Goal: Task Accomplishment & Management: Complete application form

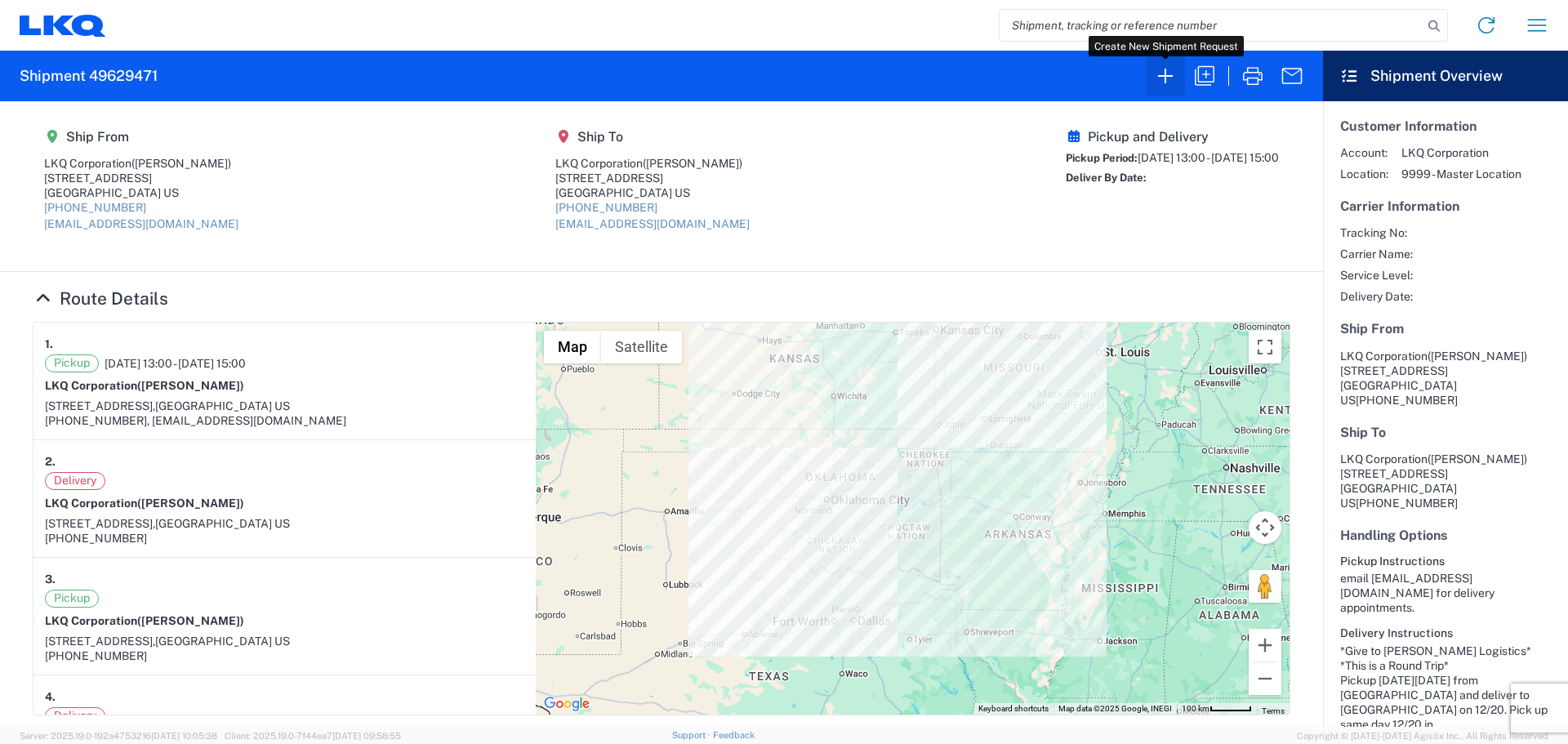
click at [1167, 75] on icon "button" at bounding box center [1166, 75] width 26 height 26
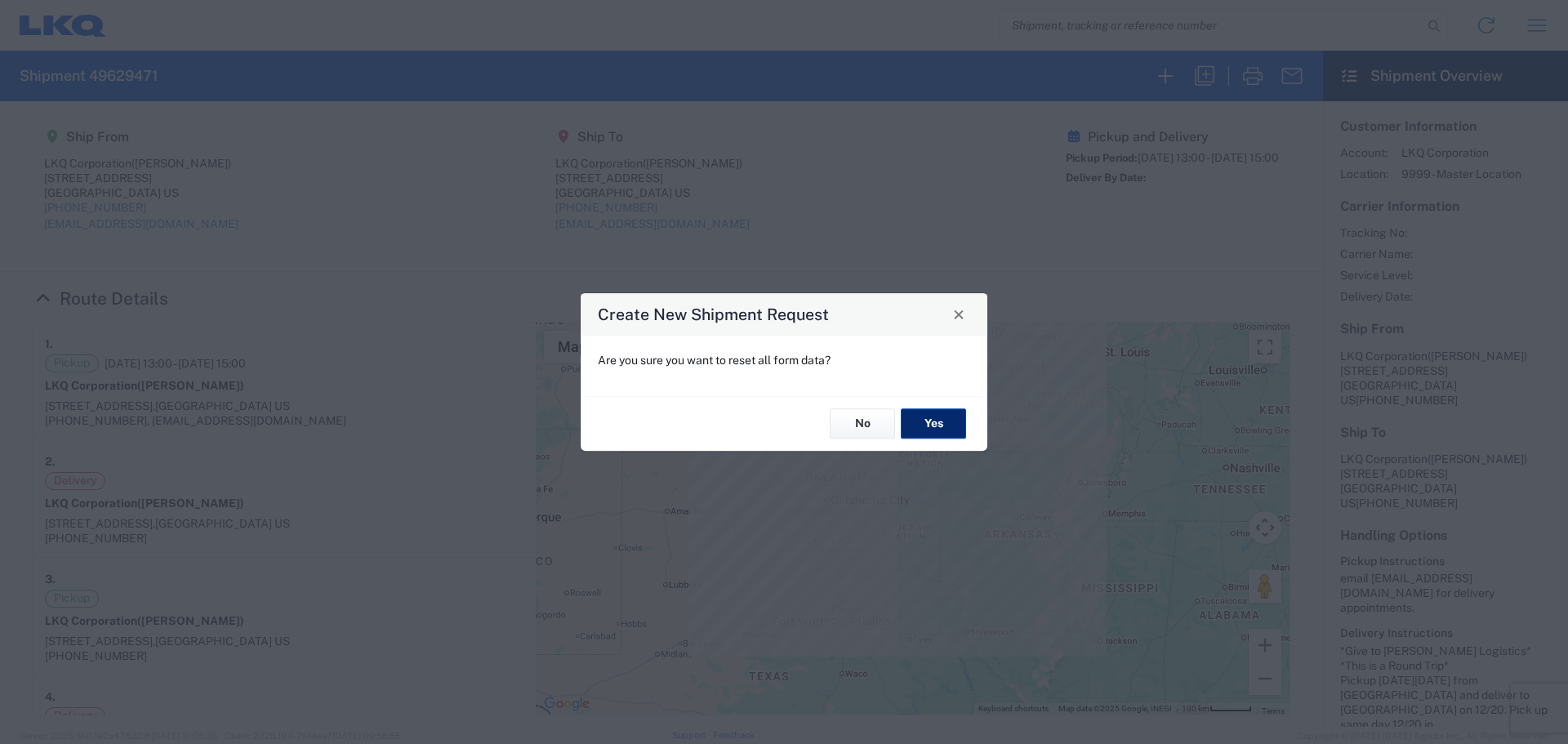
click at [939, 424] on button "Yes" at bounding box center [934, 424] width 66 height 30
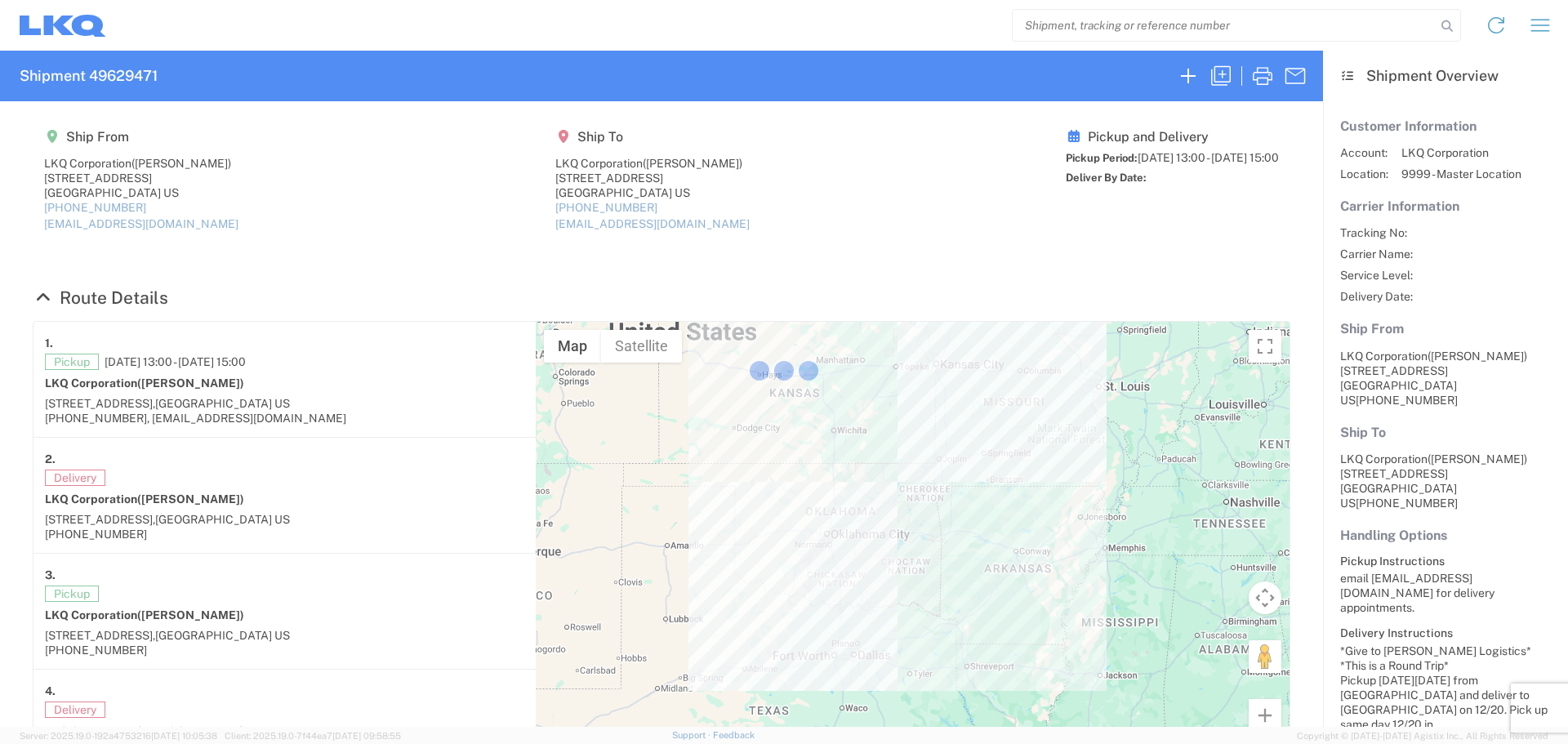
select select "FULL"
select select "LBS"
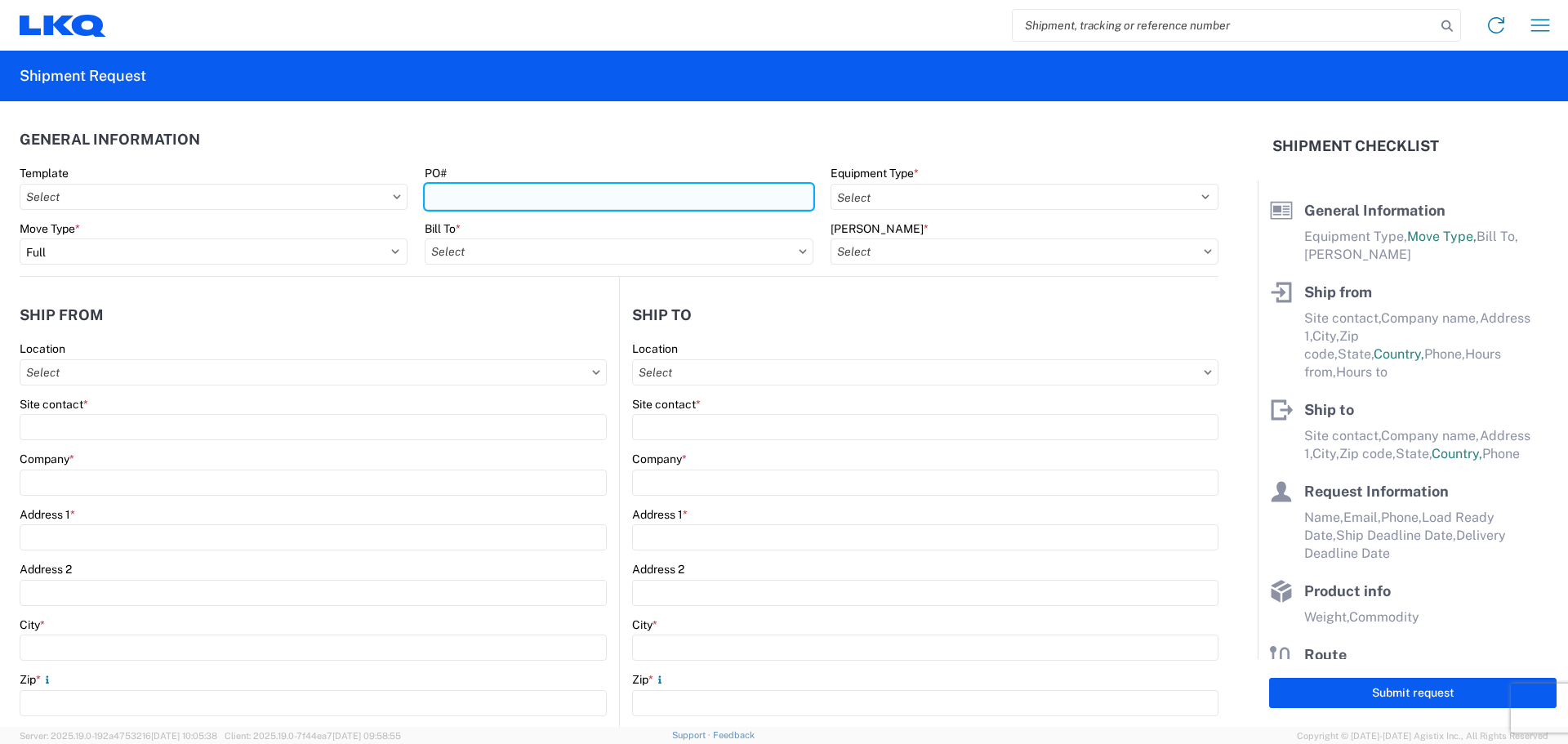
click at [564, 192] on input "PO#" at bounding box center [619, 196] width 388 height 26
type input "T3144"
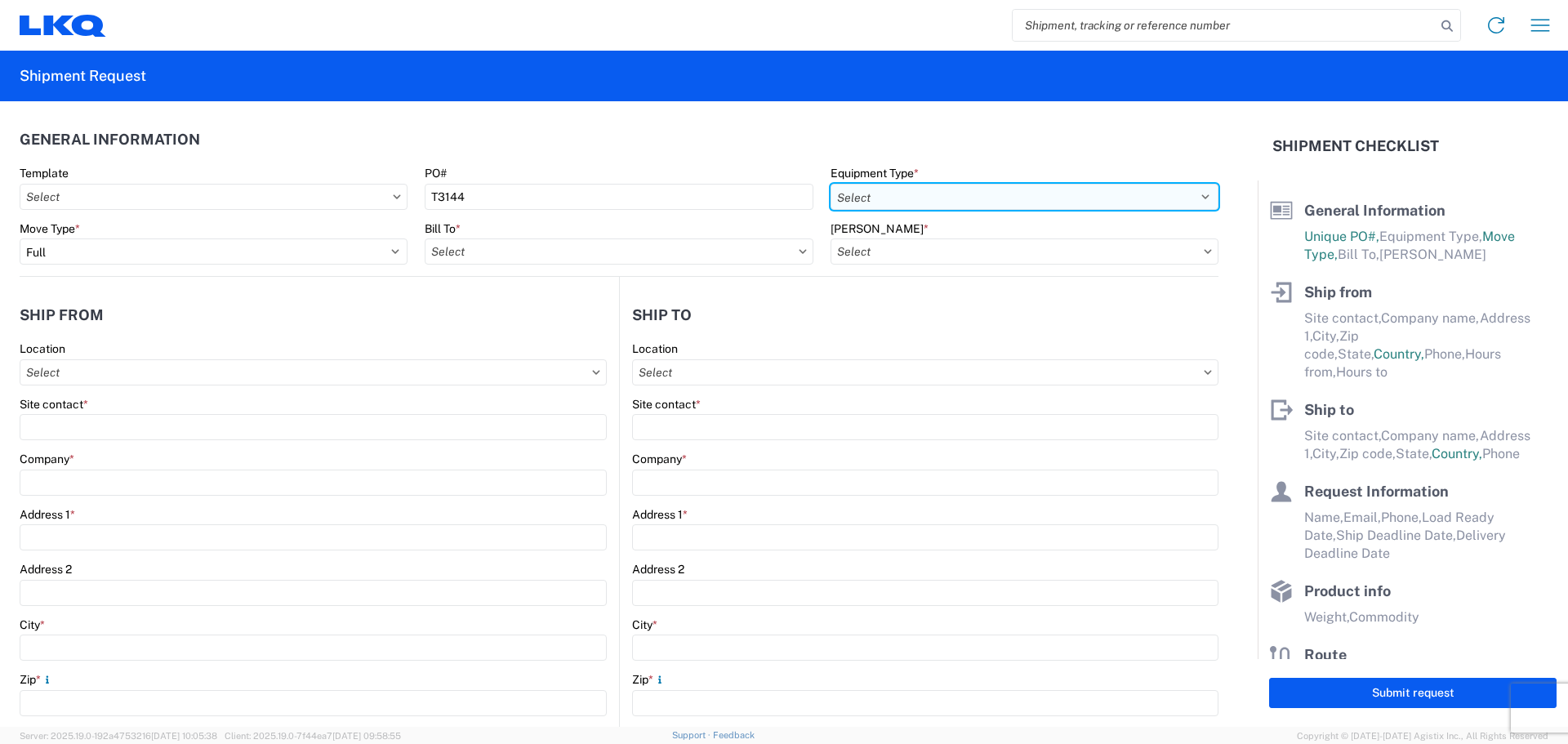
click at [936, 191] on select "Select 53’ Dry Van Flatbed Dropdeck (van) Lowboy (flatbed) Rail" at bounding box center [1025, 196] width 388 height 26
select select "STDV"
click at [831, 183] on select "Select 53’ Dry Van Flatbed Dropdeck (van) Lowboy (flatbed) Rail" at bounding box center [1025, 196] width 388 height 26
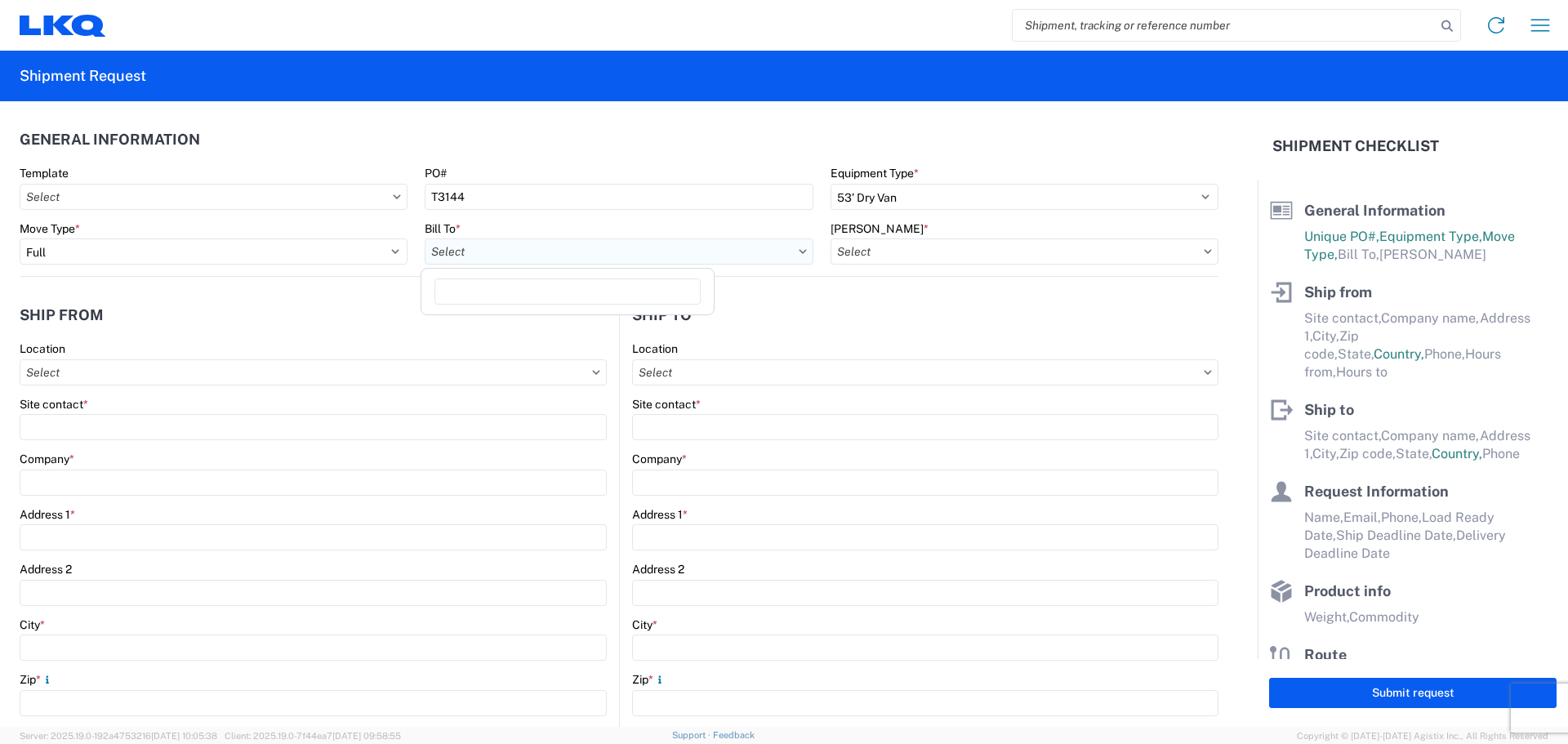
click at [493, 249] on input "text" at bounding box center [619, 251] width 388 height 26
type input "1882"
click at [573, 317] on div "1882 - North American ATK Corporation" at bounding box center [567, 324] width 286 height 26
type input "1882 - North American ATK Corporation"
click at [899, 255] on input "text" at bounding box center [1025, 251] width 388 height 26
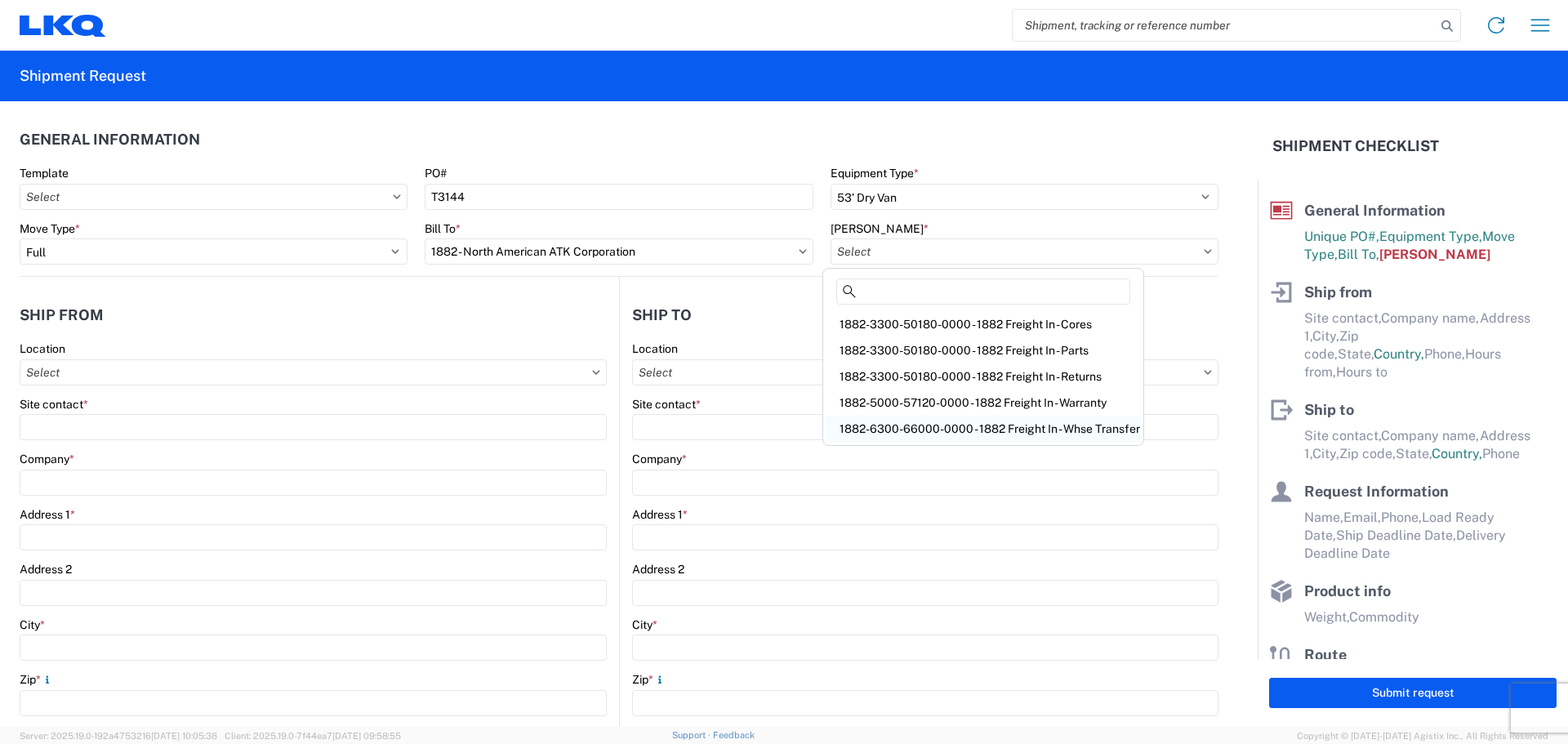
click at [1017, 424] on div "1882-6300-66000-0000 - 1882 Freight In - Whse Transfer" at bounding box center [983, 428] width 314 height 26
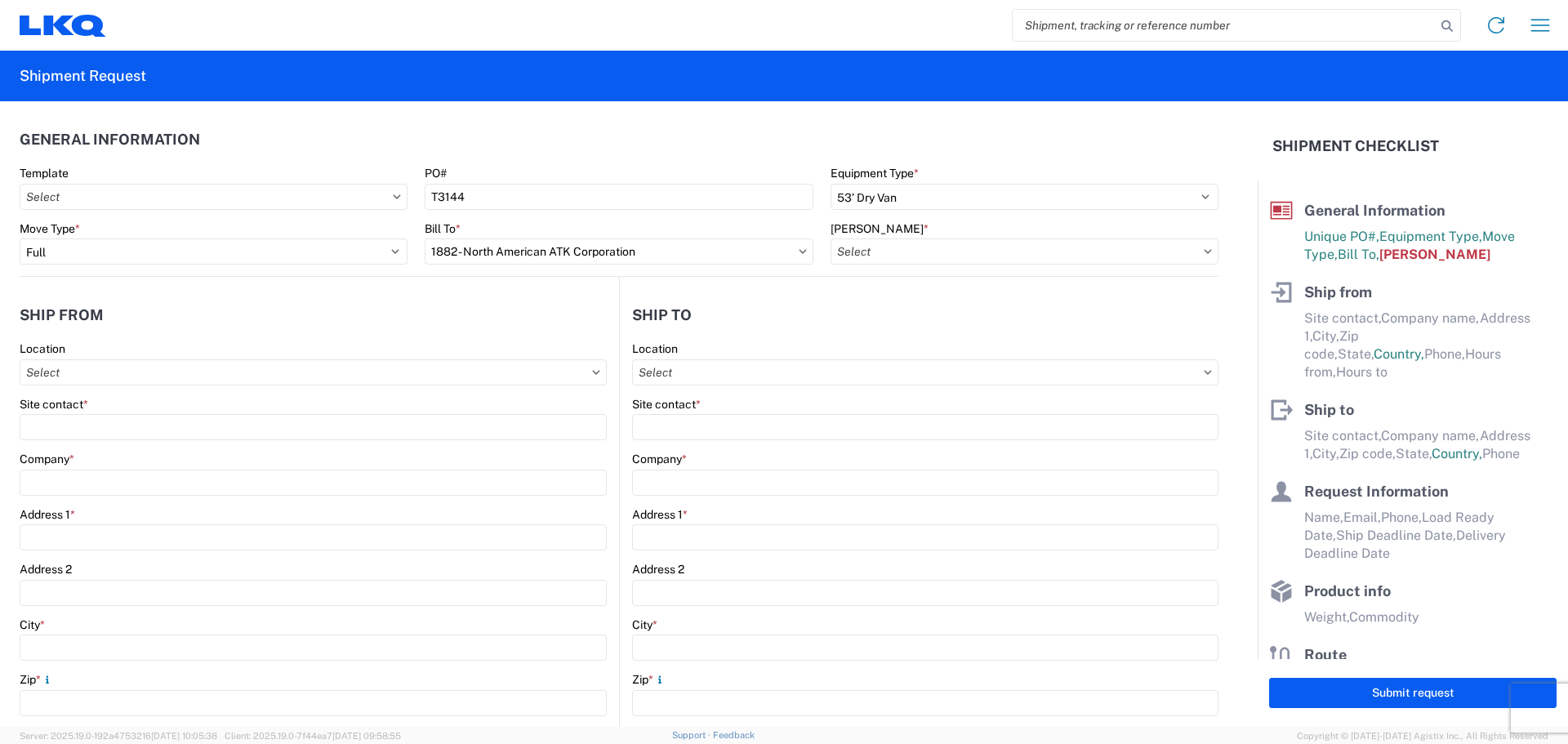
type input "1882-6300-66000-0000 - 1882 Freight In - Whse Transfer"
drag, startPoint x: 254, startPoint y: 355, endPoint x: 251, endPoint y: 372, distance: 17.3
click at [254, 357] on div "Location" at bounding box center [313, 364] width 588 height 44
click at [250, 374] on input "text" at bounding box center [313, 372] width 588 height 26
type input "1894"
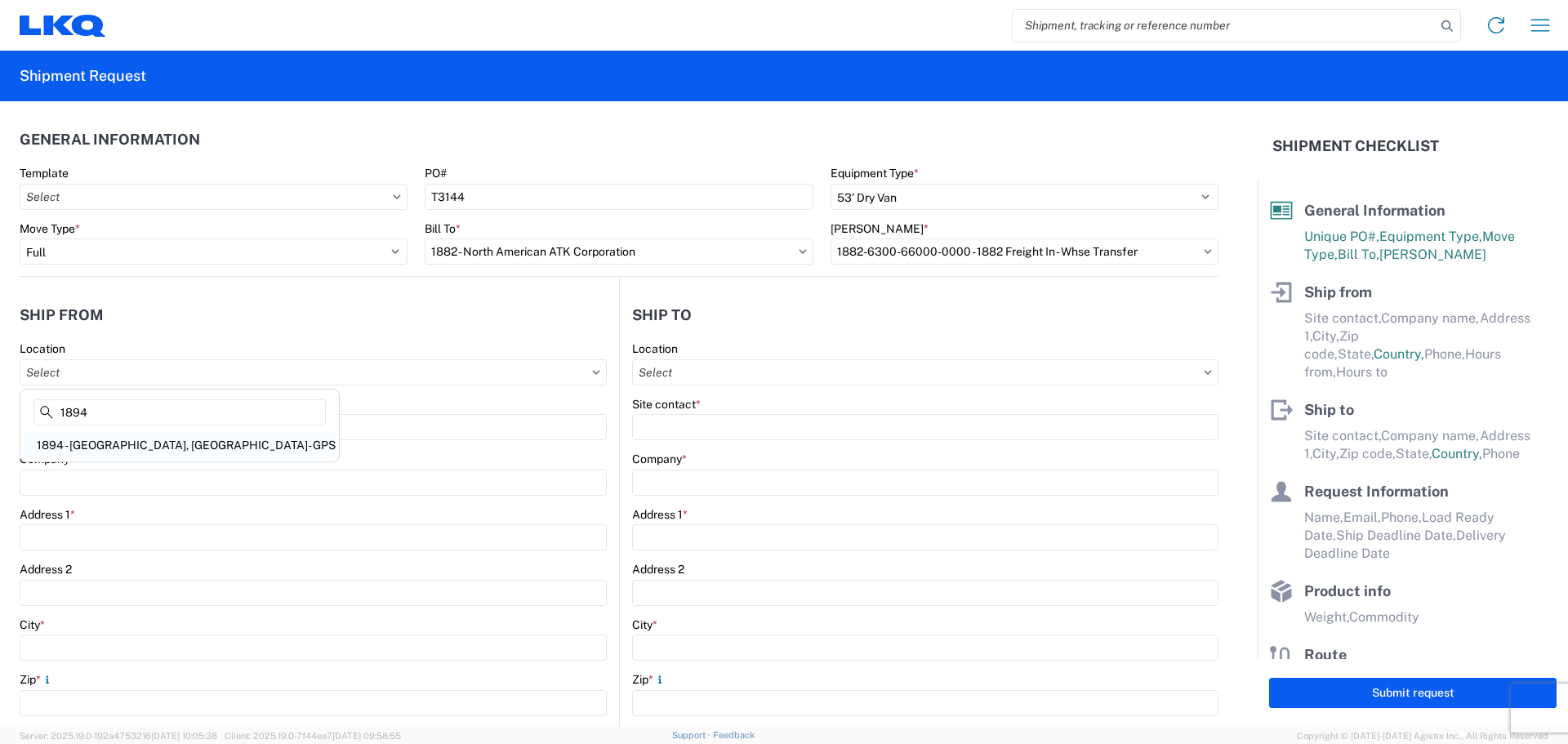
click at [189, 455] on div "1894 - [GEOGRAPHIC_DATA], [GEOGRAPHIC_DATA]- GPS" at bounding box center [179, 445] width 312 height 26
type input "1894 - [GEOGRAPHIC_DATA], [GEOGRAPHIC_DATA]- GPS"
type input "LKQ Corporation"
type input "[STREET_ADDRESS]"
type input "Newnan"
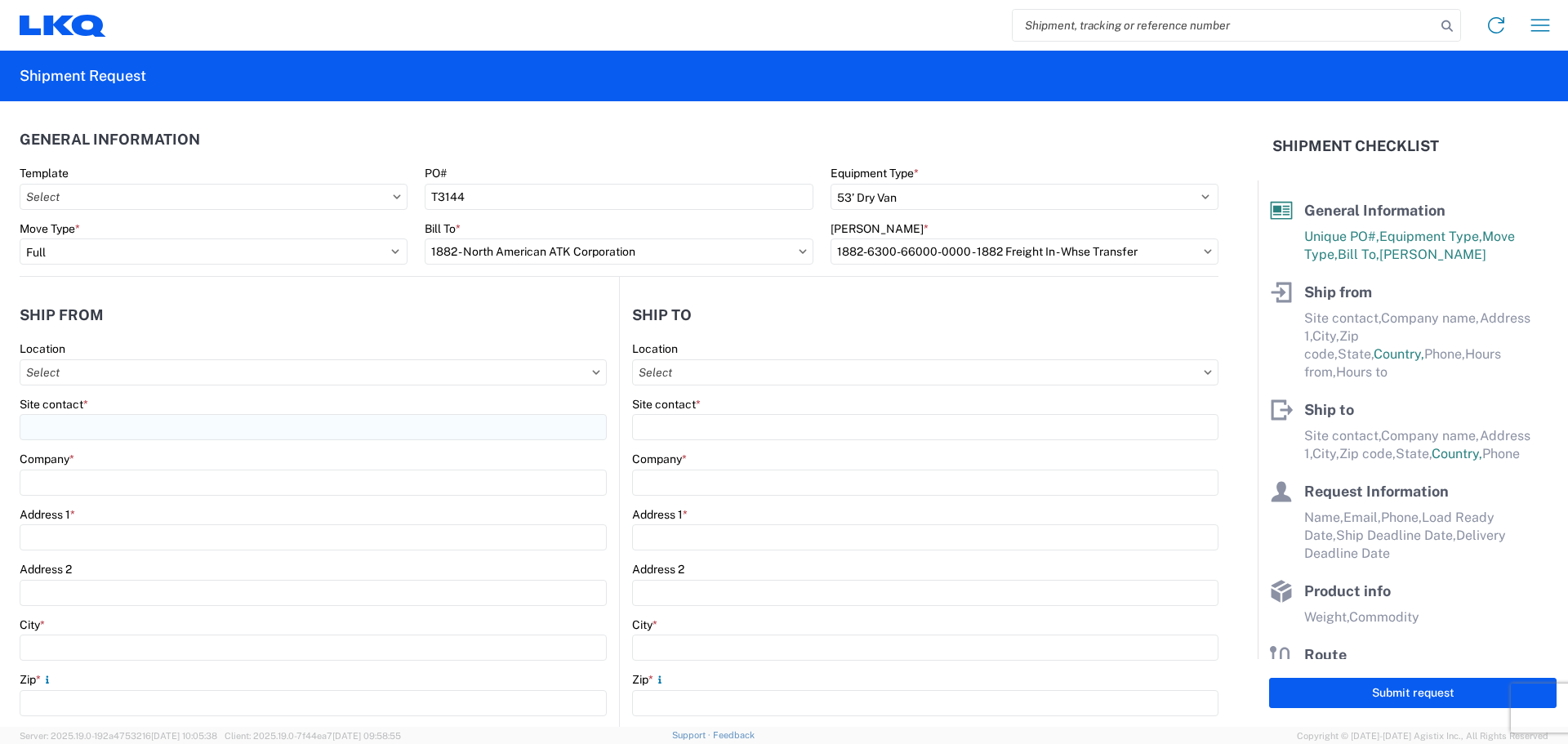
type input "30265"
select select "GA"
select select "US"
type input "[PHONE_NUMBER]"
type input "07:00"
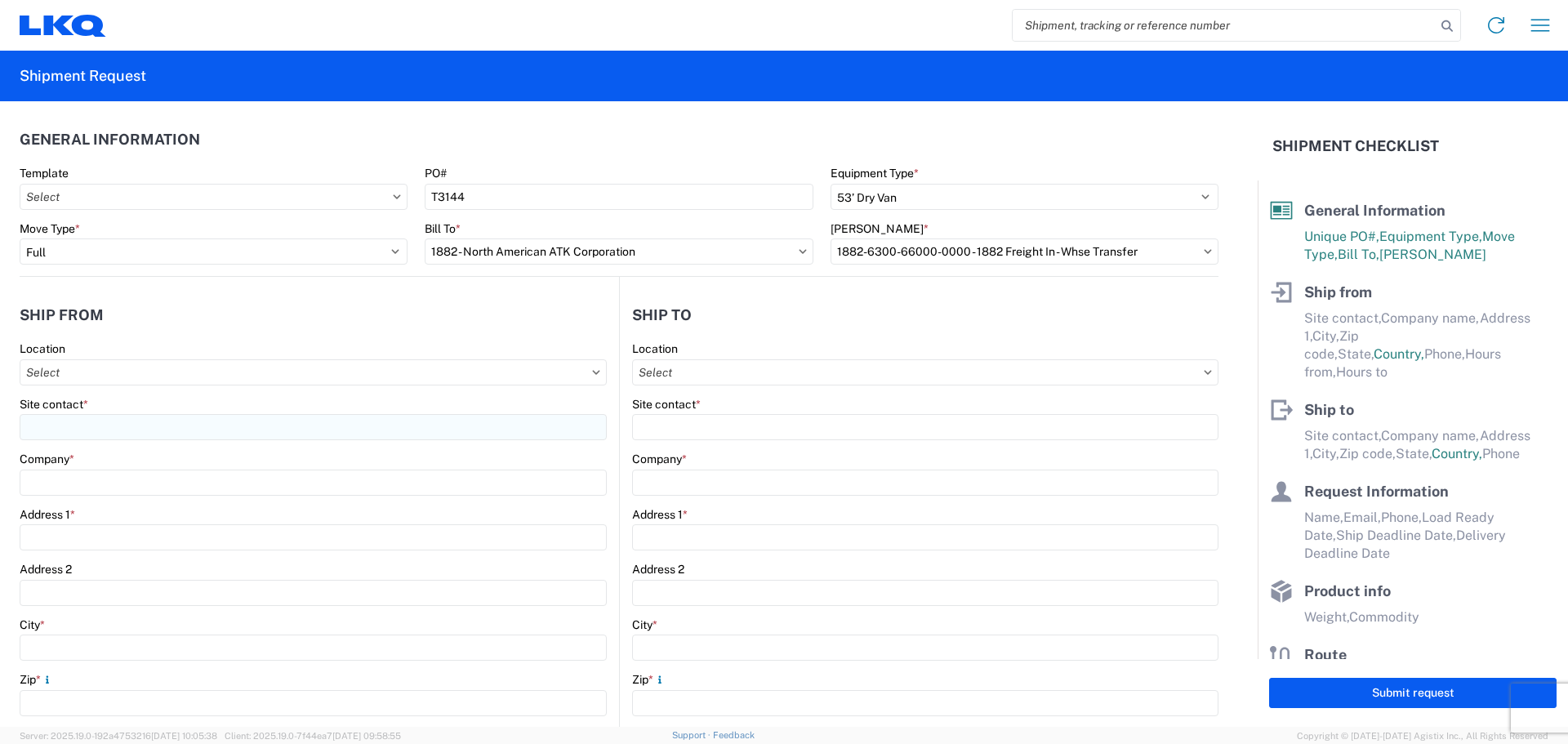
type input "15:00"
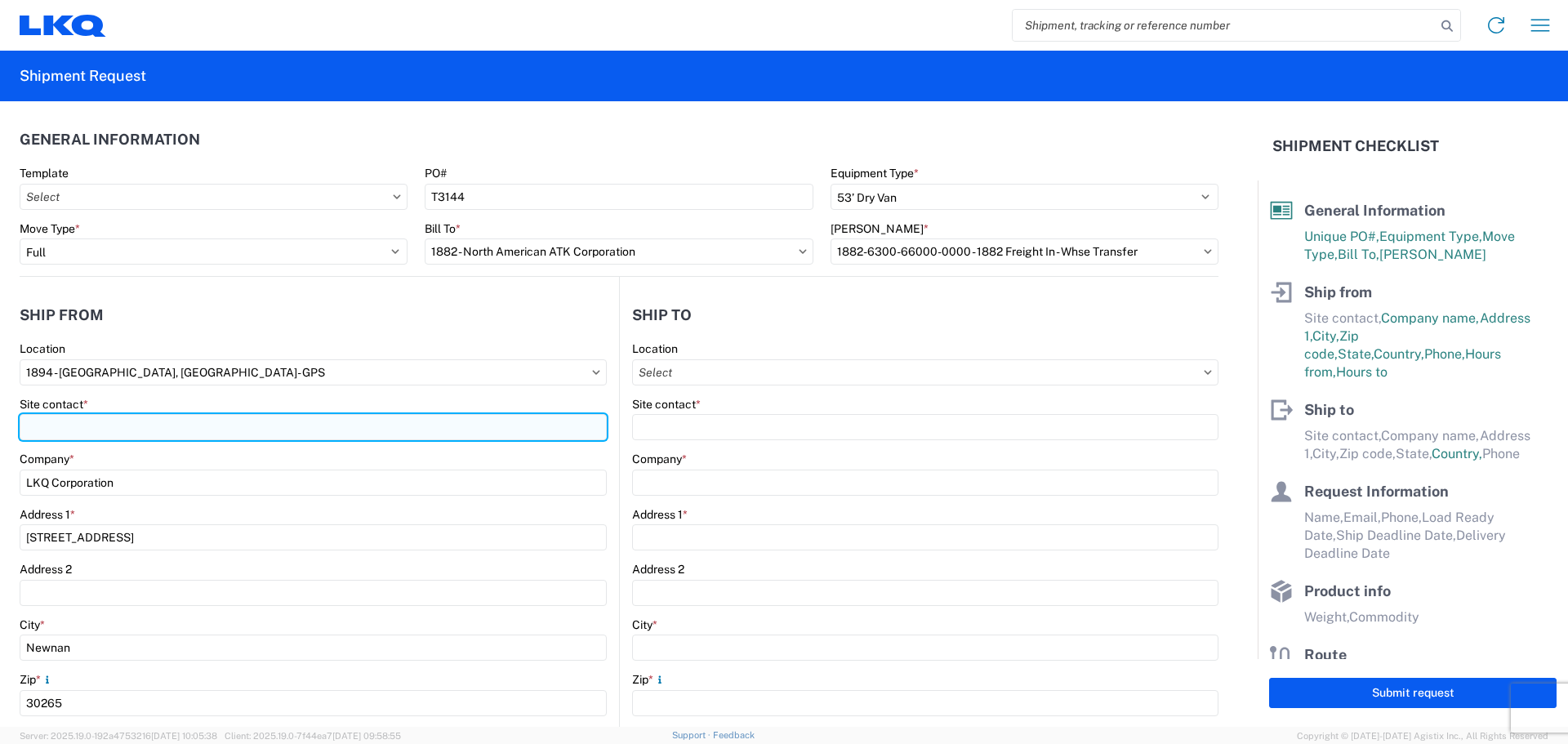
click at [122, 434] on input "Site contact *" at bounding box center [313, 427] width 588 height 26
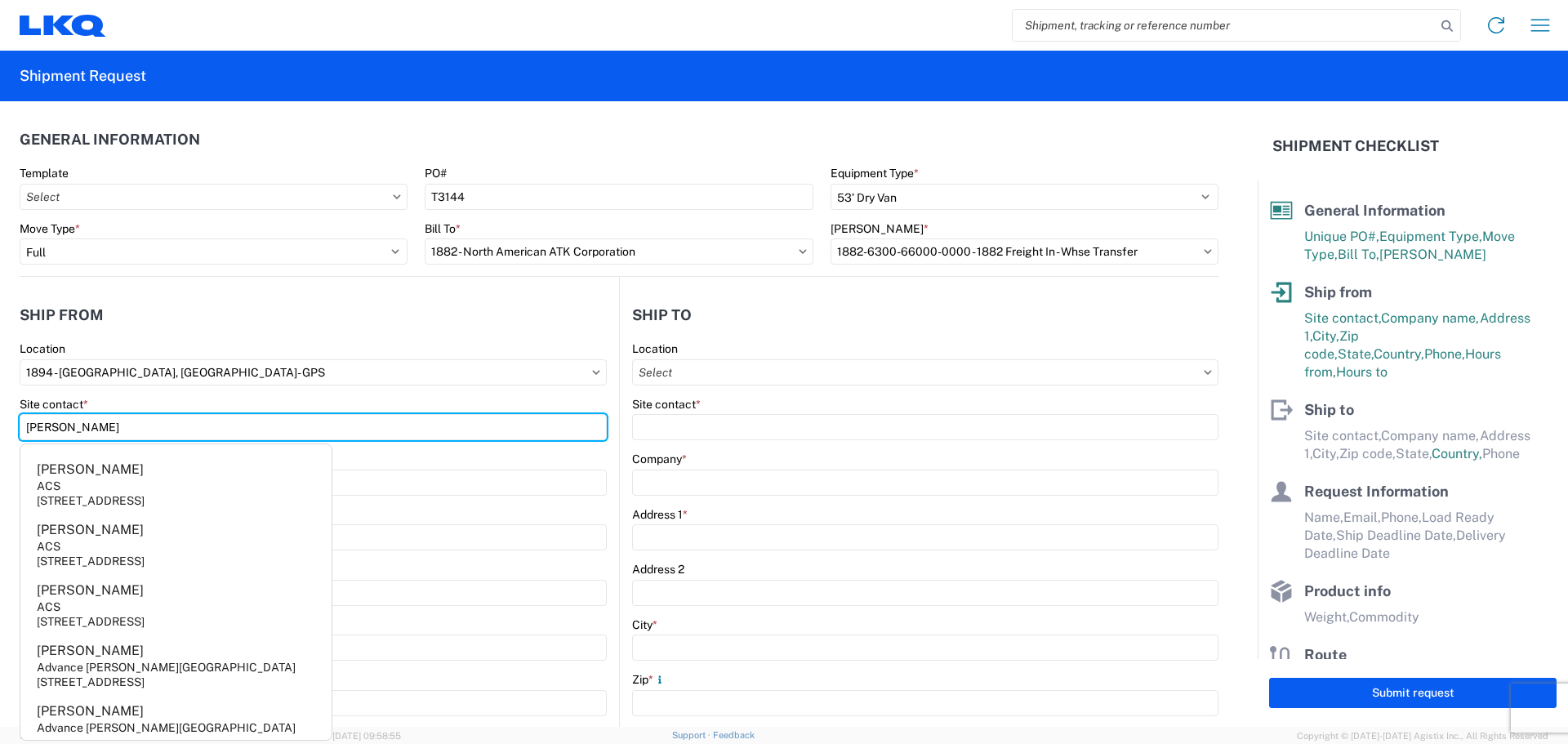
type input "[PERSON_NAME]"
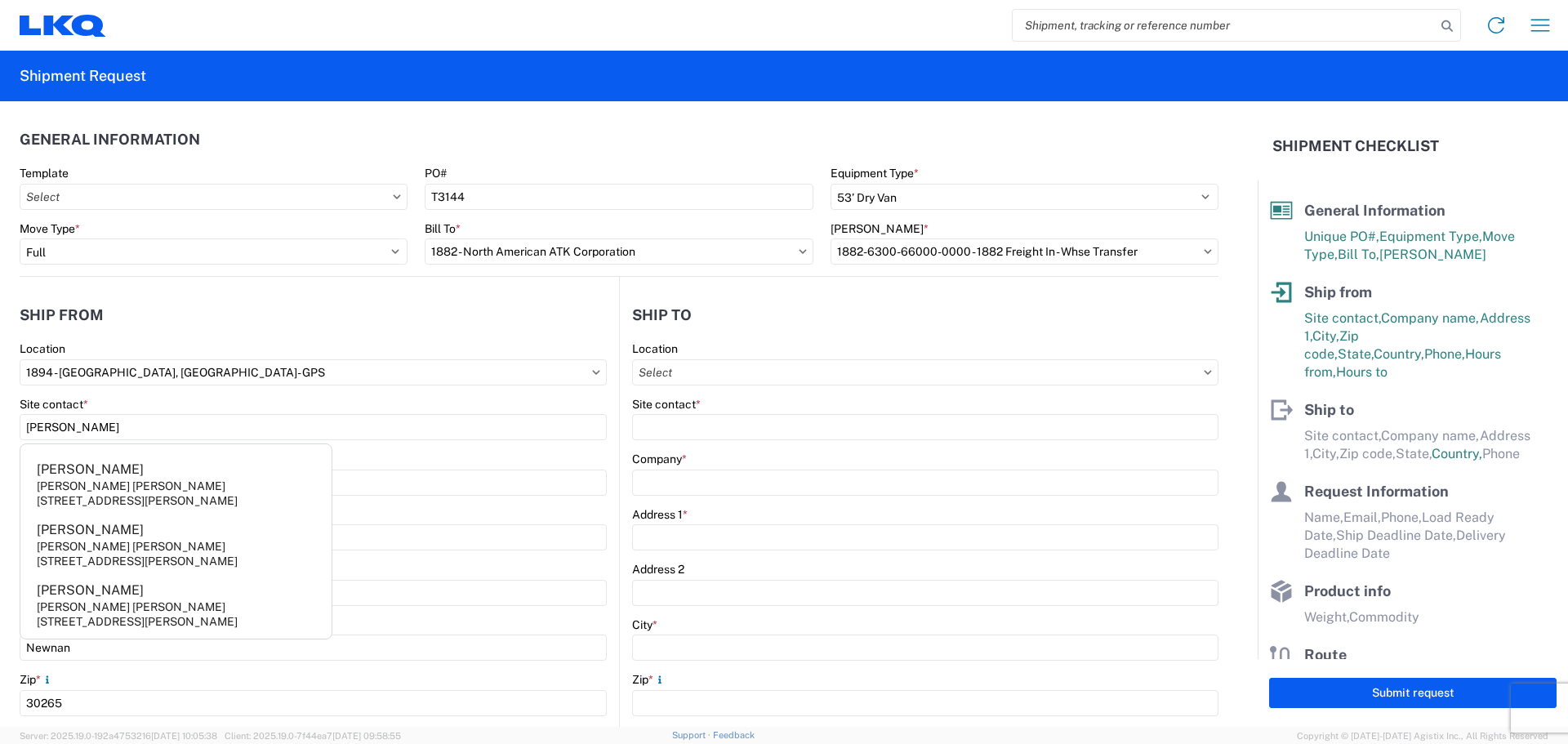
click at [172, 325] on header "Ship from" at bounding box center [318, 315] width 599 height 37
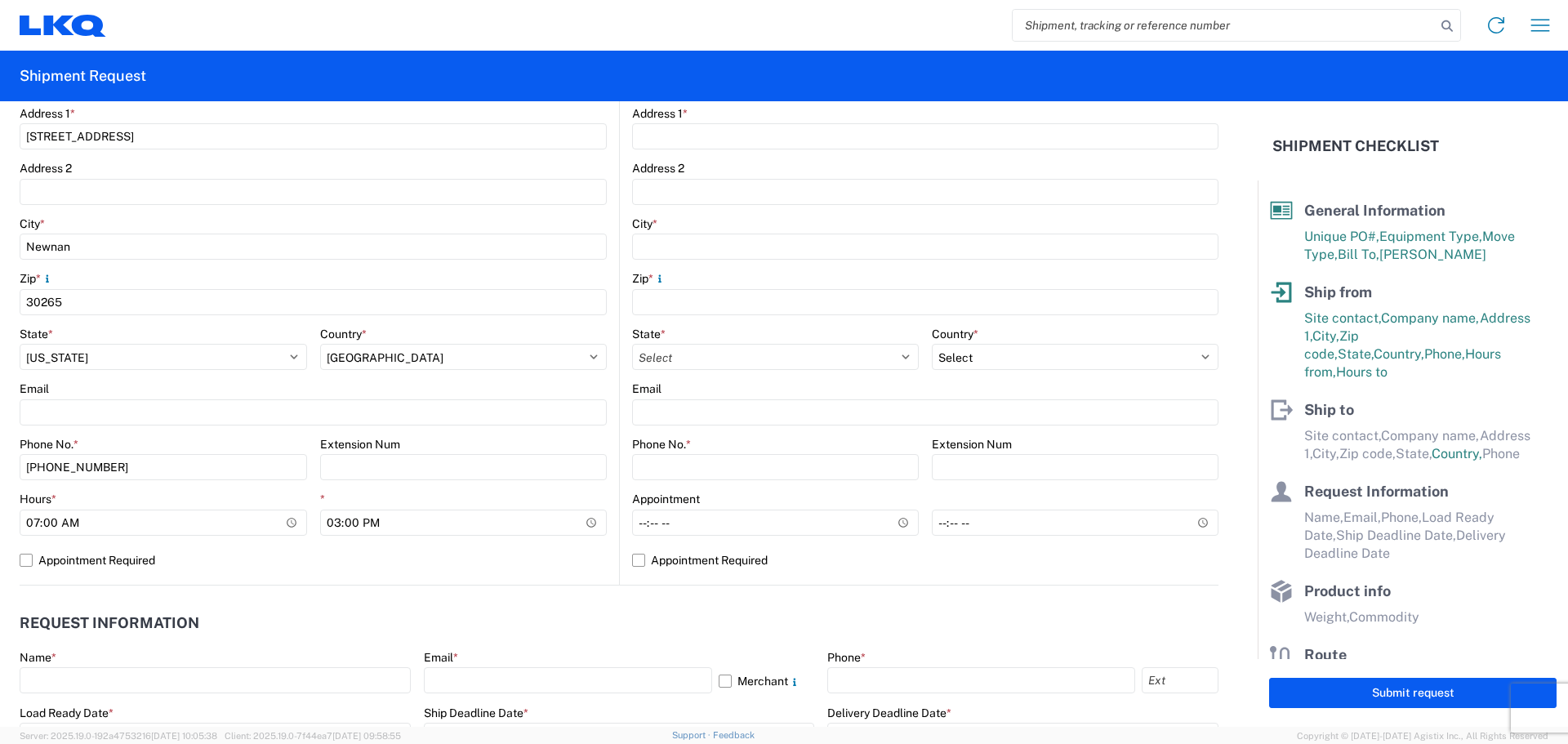
scroll to position [435, 0]
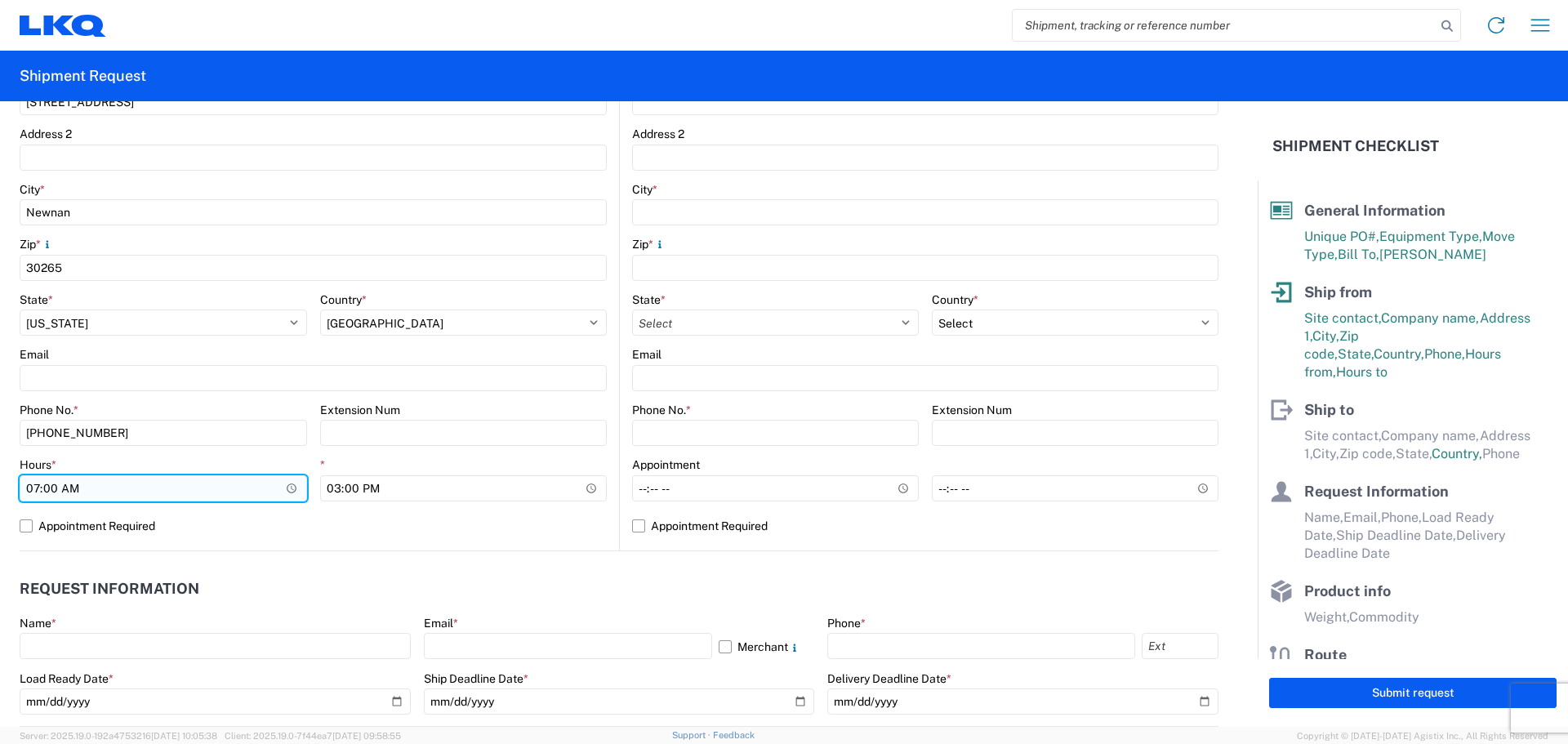
click at [29, 488] on input "07:00" at bounding box center [163, 488] width 288 height 26
type input "06:00"
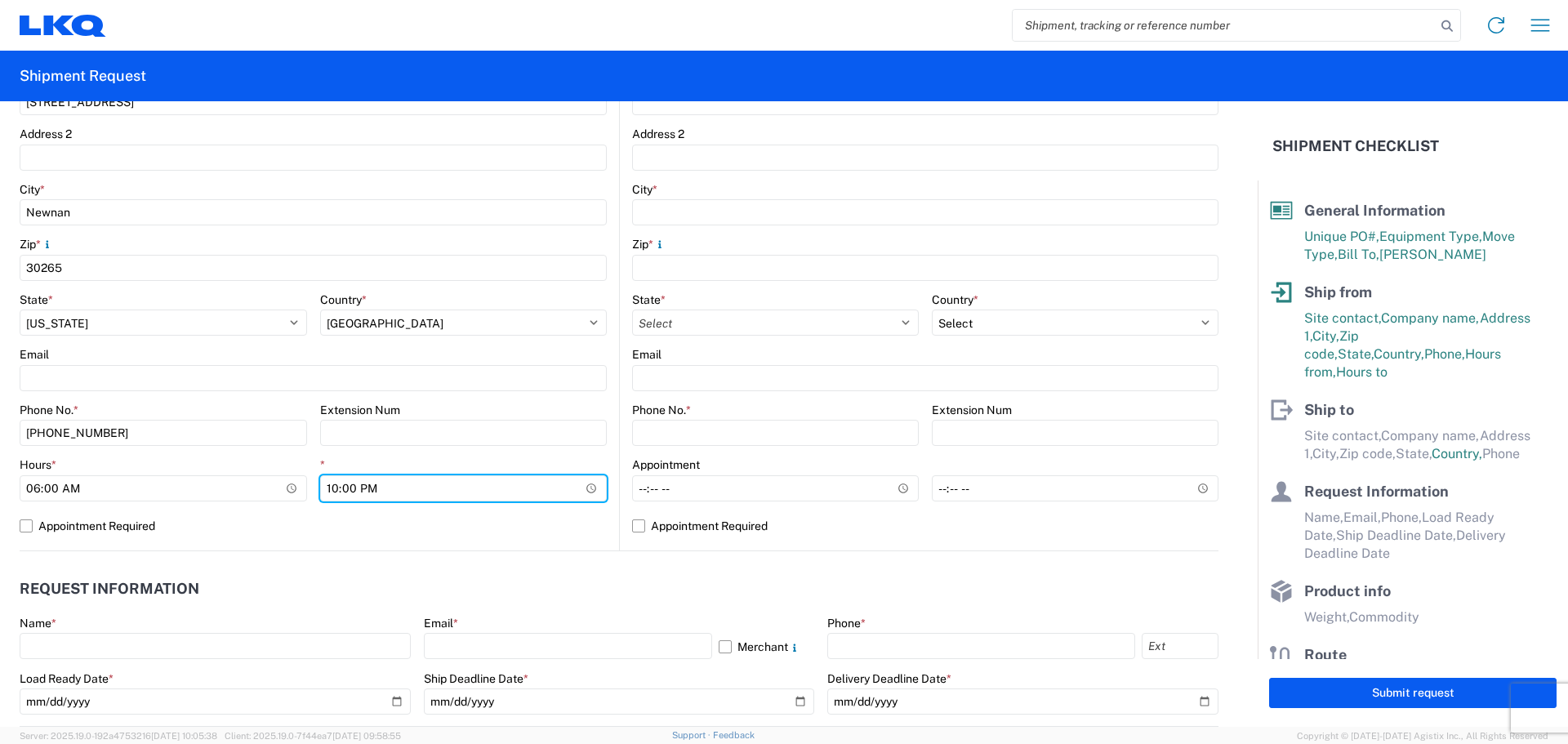
type input "10:00"
click at [477, 569] on agx-request-info "Request Information Name * Email * Merchant Phone * Load Ready Date * Ship Dead…" at bounding box center [619, 639] width 1199 height 176
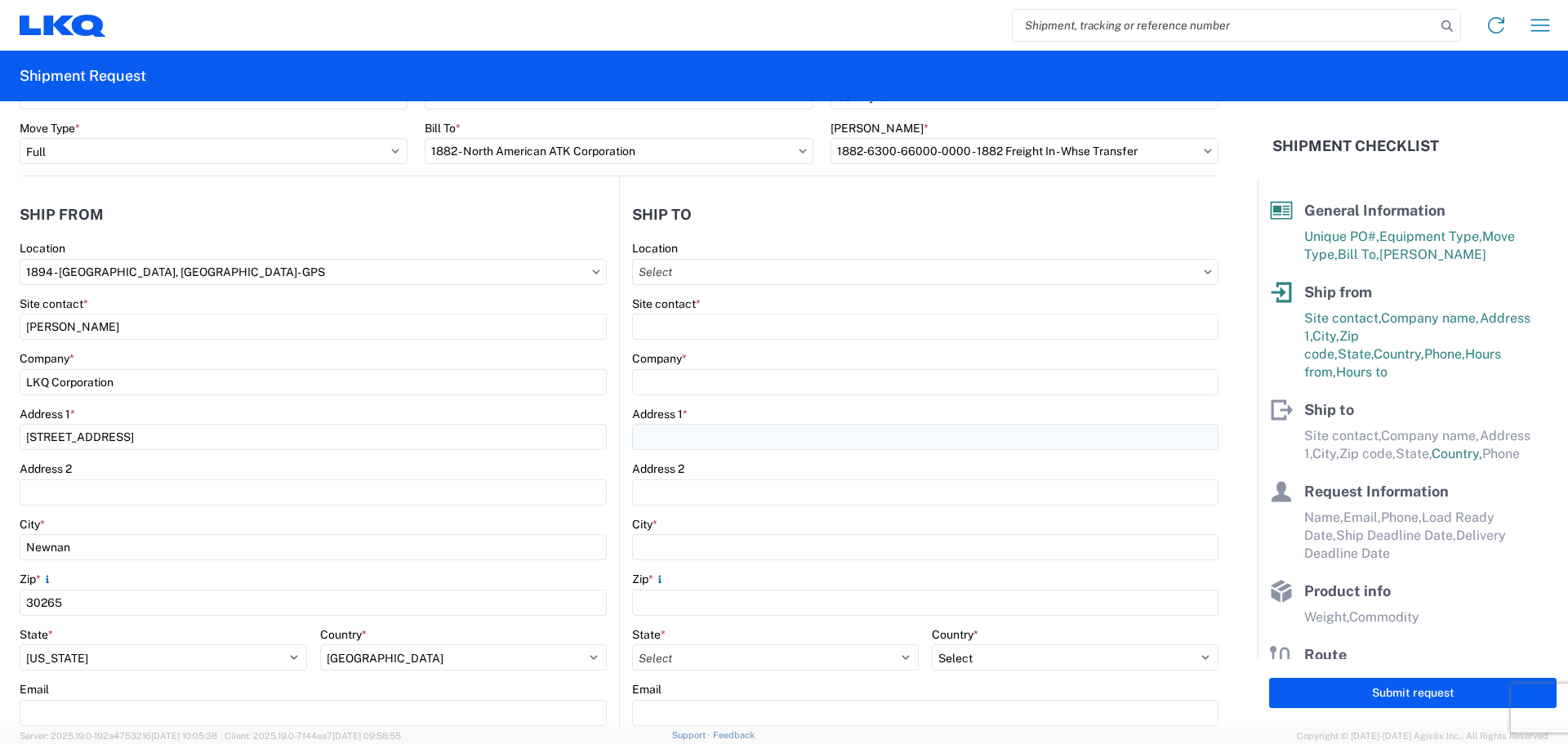
scroll to position [0, 0]
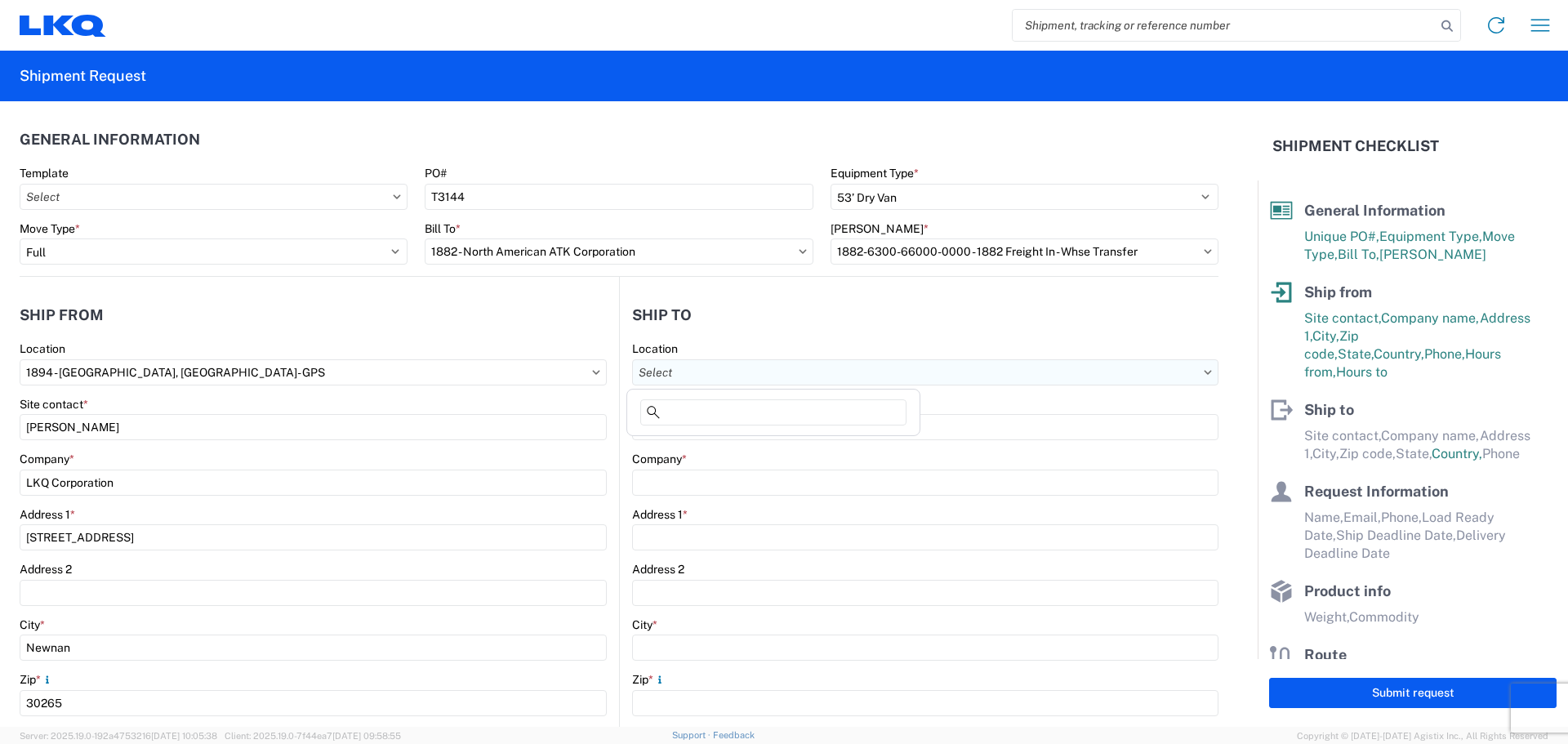
click at [722, 372] on input "text" at bounding box center [925, 372] width 587 height 26
type input "1880"
click at [751, 445] on div "1880 - LKQ Remanufacturing (Formerly PROFormance Powertrain)" at bounding box center [810, 445] width 357 height 26
type input "1880 - LKQ Remanufacturing (Formerly PROFormance Powertrain)"
type input "LKQ Corporation"
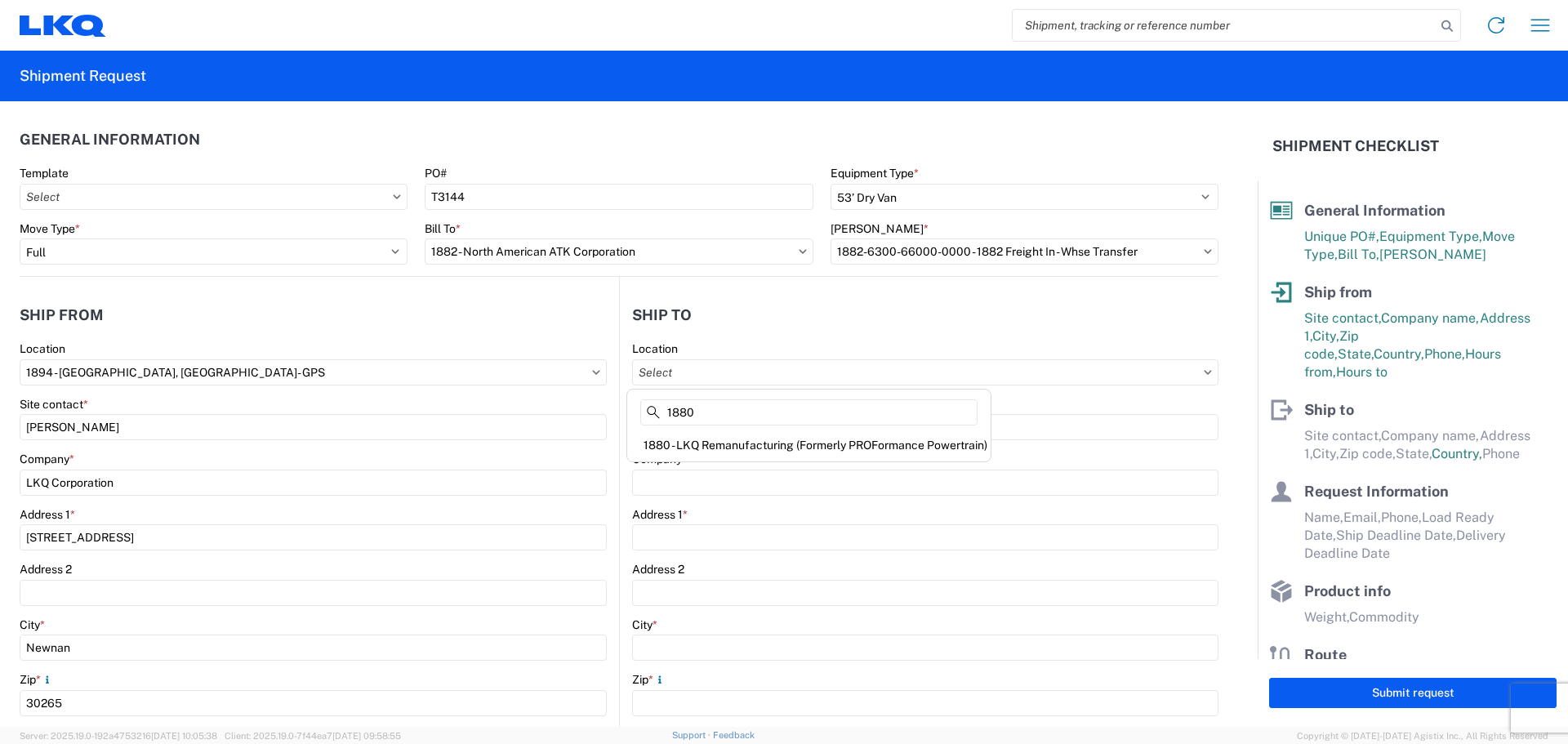
type input "[STREET_ADDRESS]"
type input "[GEOGRAPHIC_DATA]"
type input "65803"
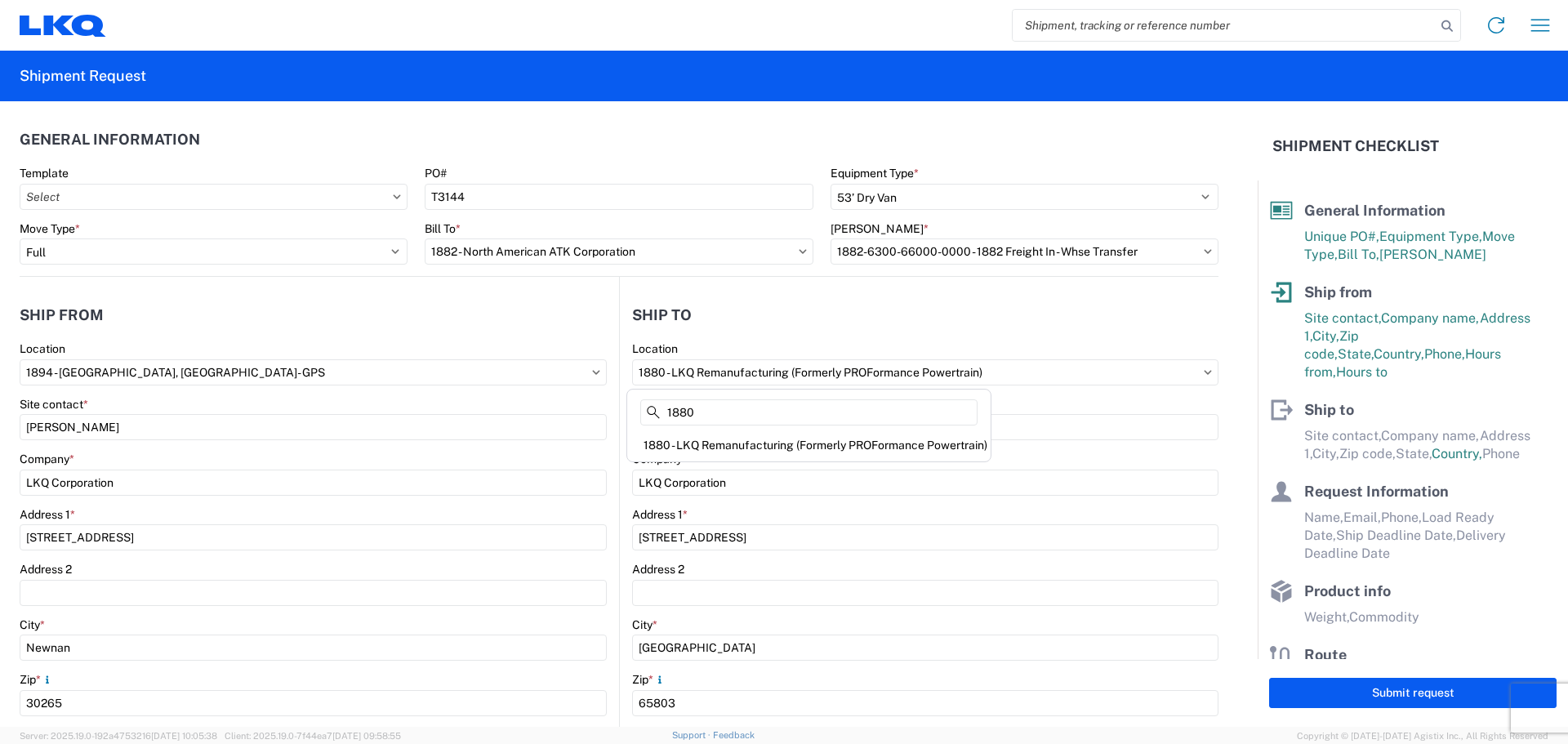
select select "US"
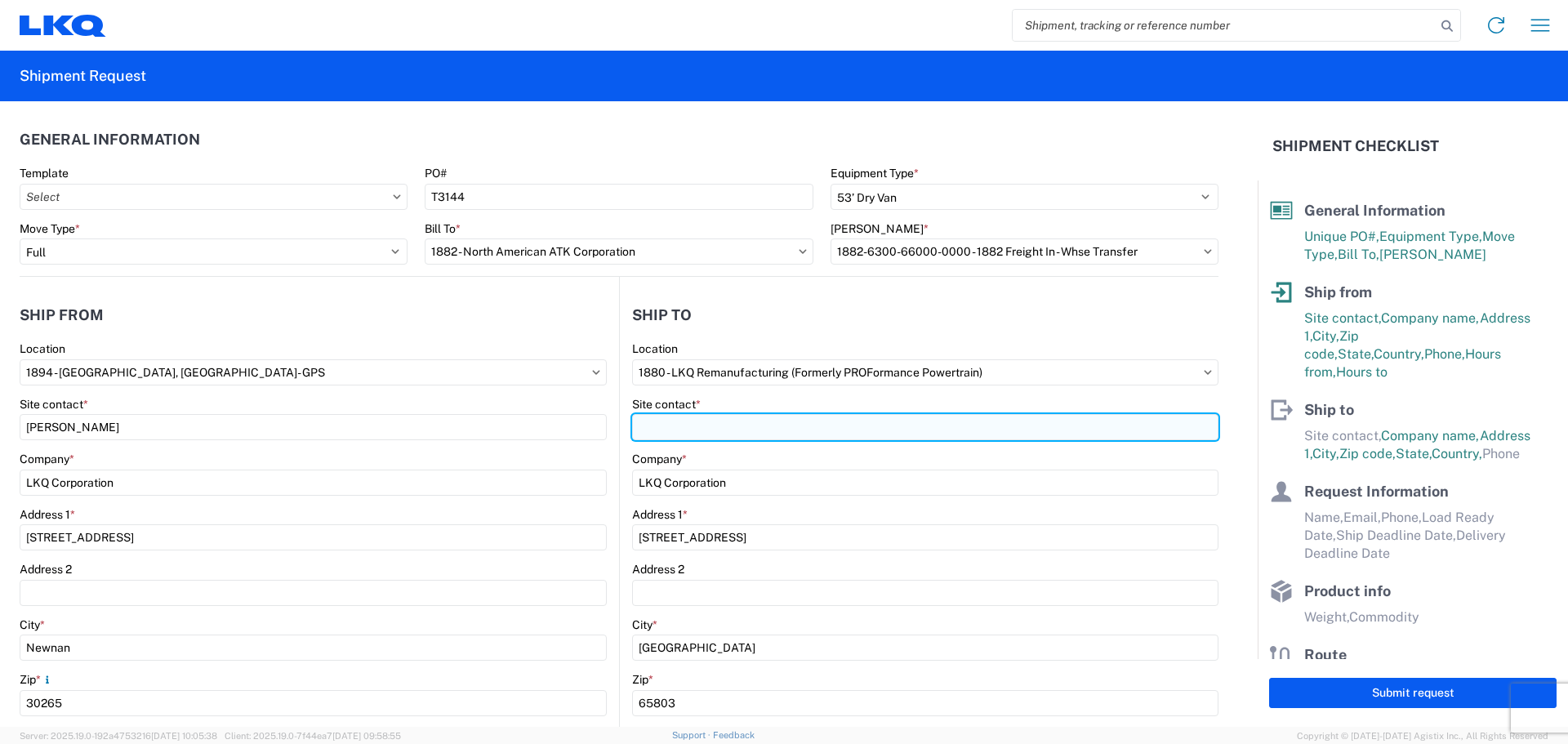
click at [738, 428] on input "Site contact *" at bounding box center [925, 427] width 587 height 26
type input "[PERSON_NAME]"
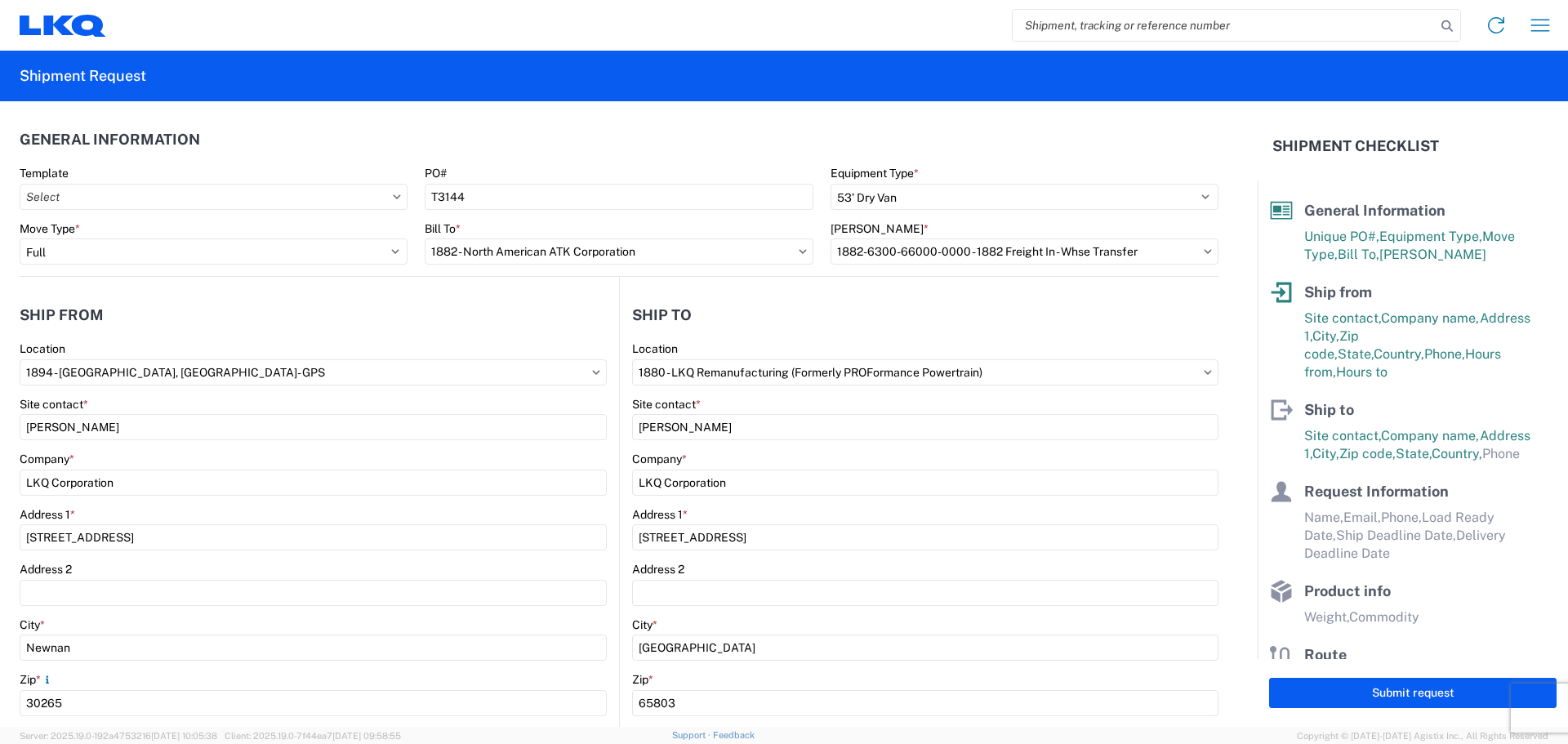
click at [726, 312] on header "Ship to" at bounding box center [920, 315] width 599 height 37
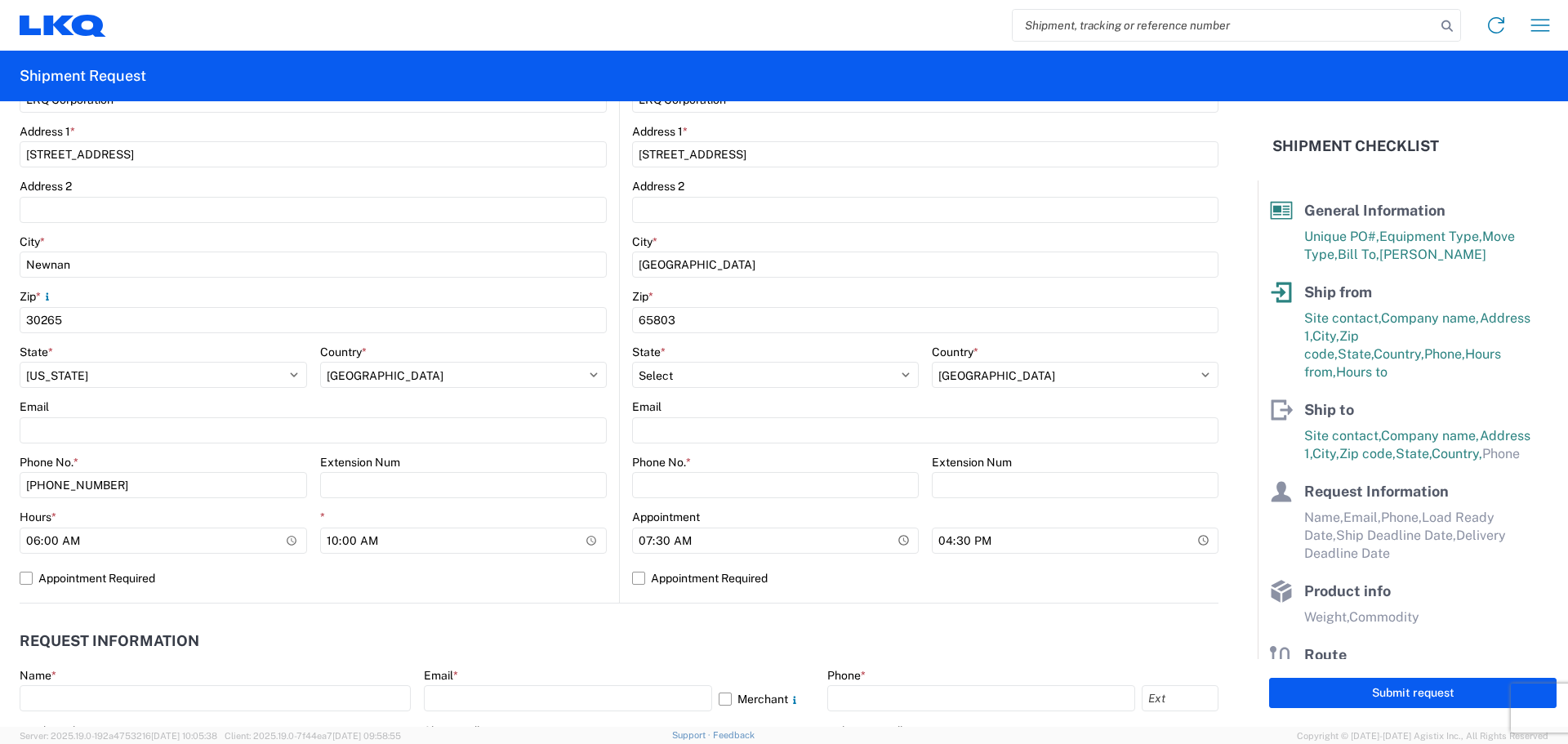
scroll to position [435, 0]
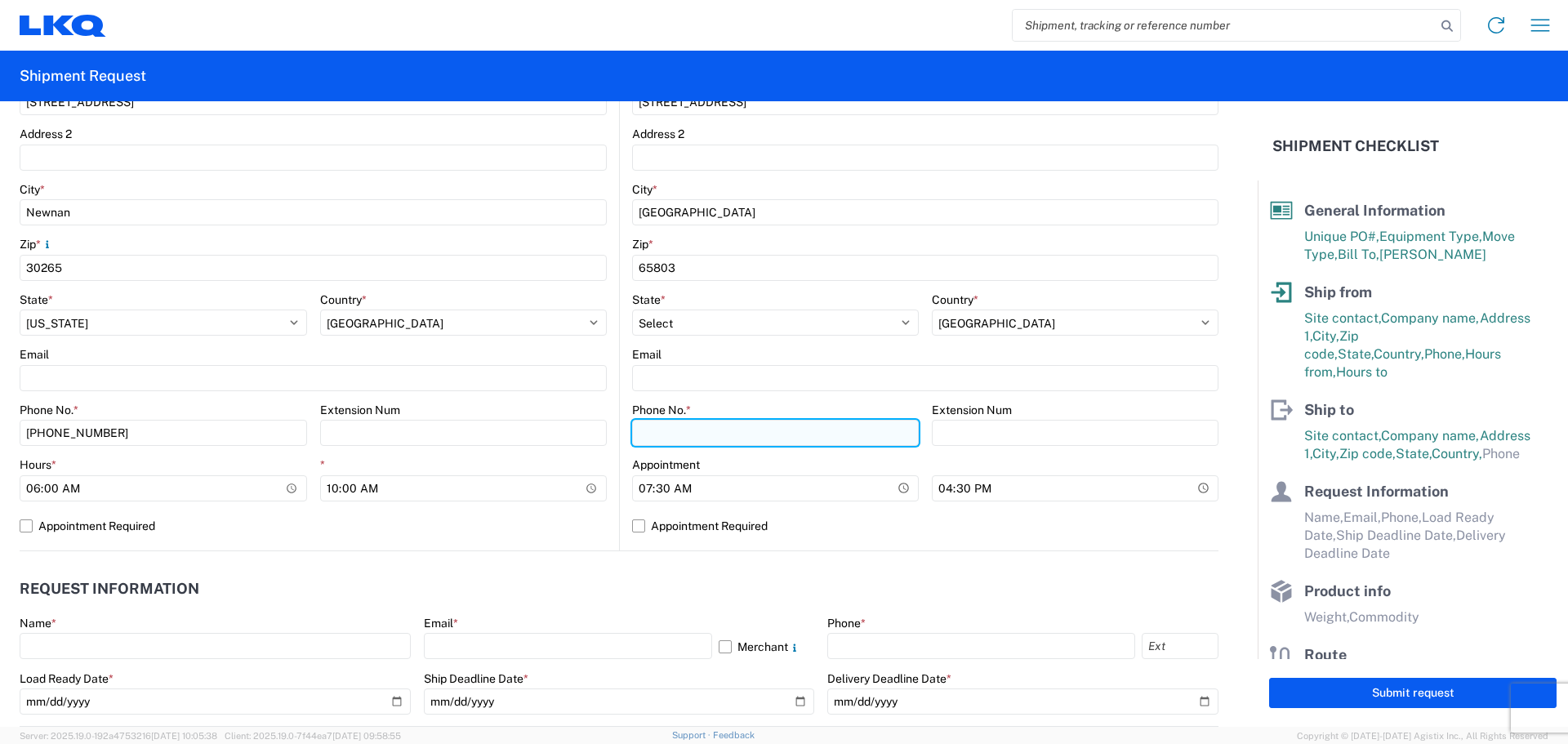
click at [775, 434] on input "Phone No. *" at bounding box center [775, 432] width 287 height 26
type input "[PHONE_NUMBER]"
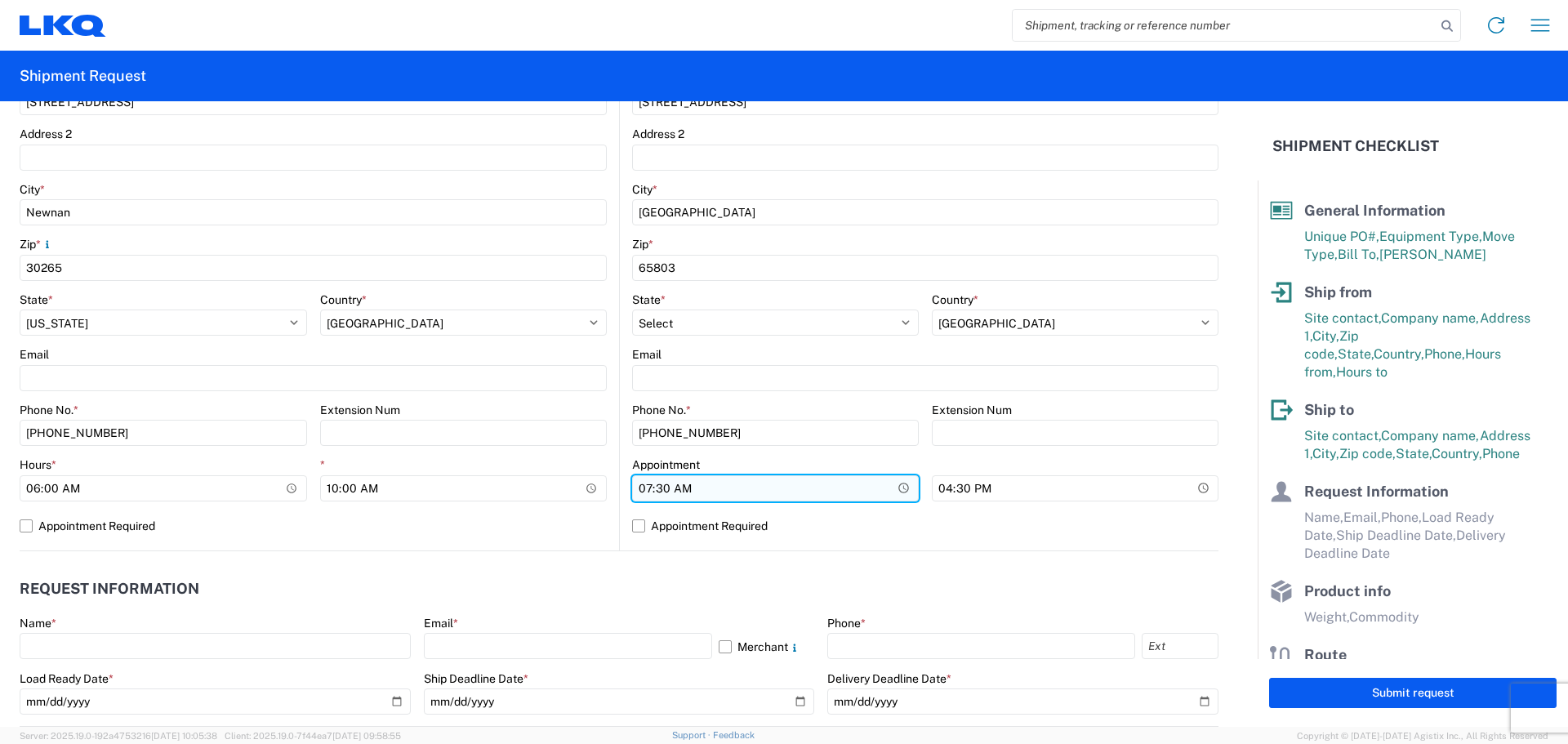
click at [639, 493] on input "07:30" at bounding box center [775, 488] width 287 height 26
type input "08:00"
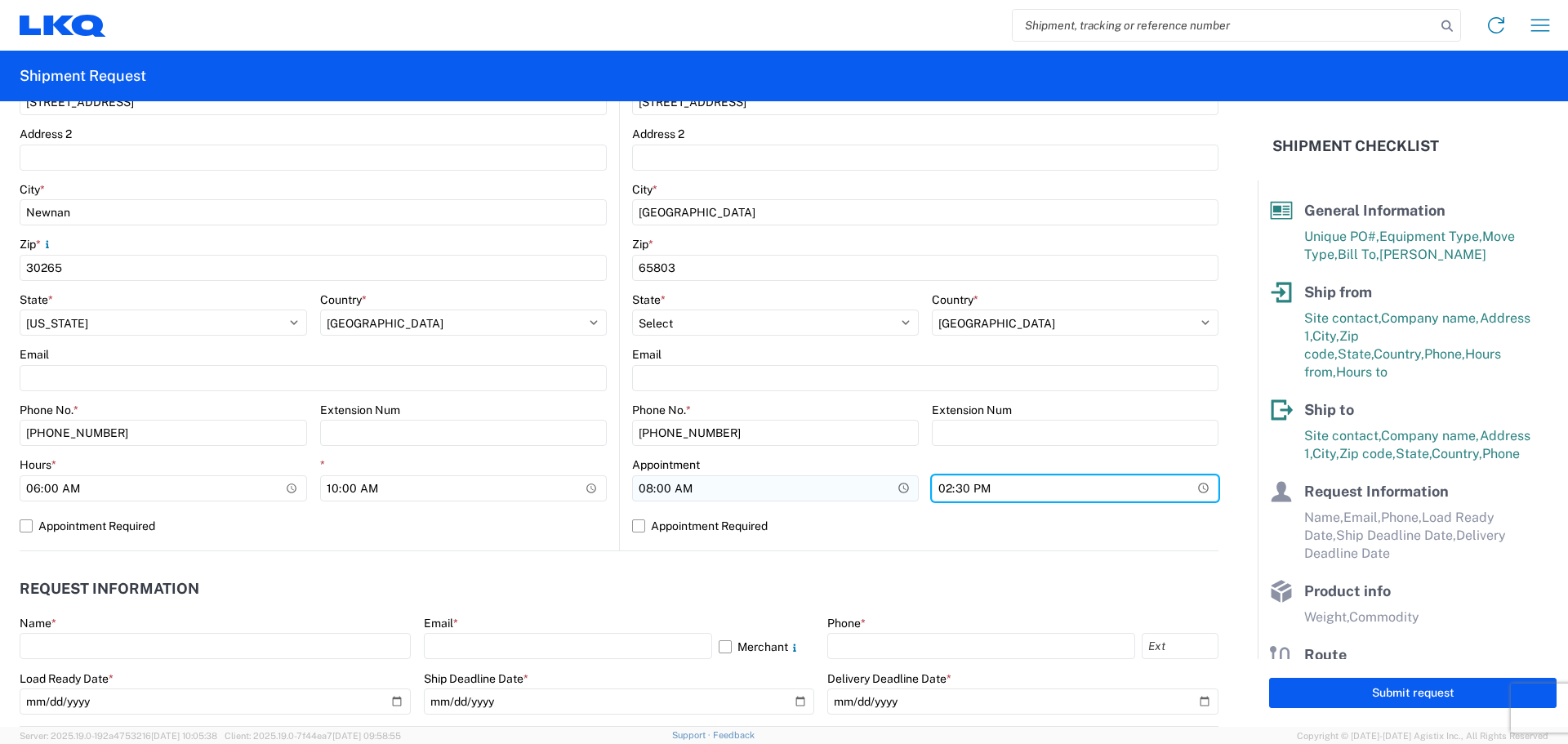
type input "14:00"
click at [647, 608] on agx-form-section "Request Information Name * Email * Merchant Phone * Load Ready Date * Ship Dead…" at bounding box center [619, 648] width 1199 height 155
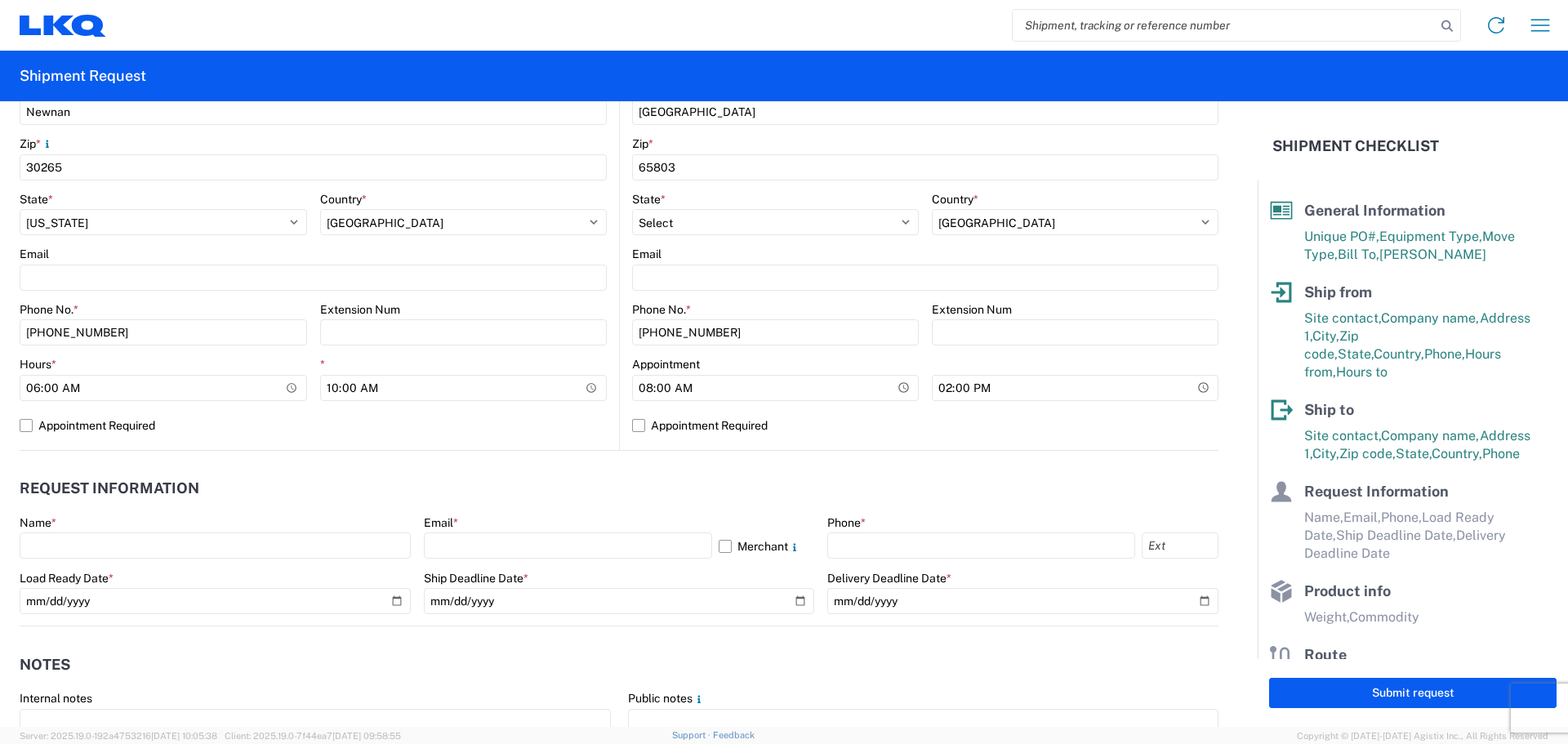
scroll to position [545, 0]
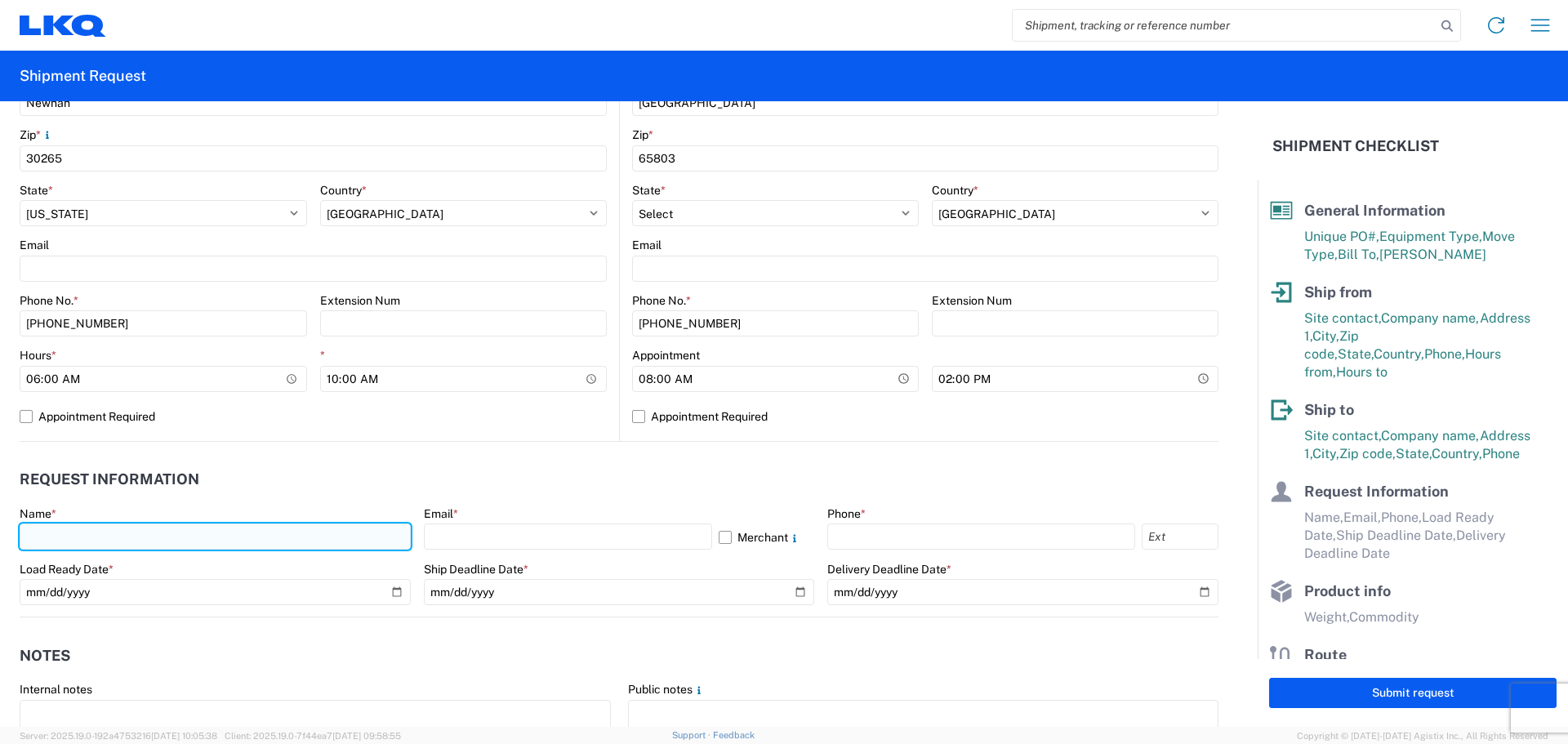
click at [92, 536] on input "text" at bounding box center [215, 537] width 392 height 26
type input "[PERSON_NAME]"
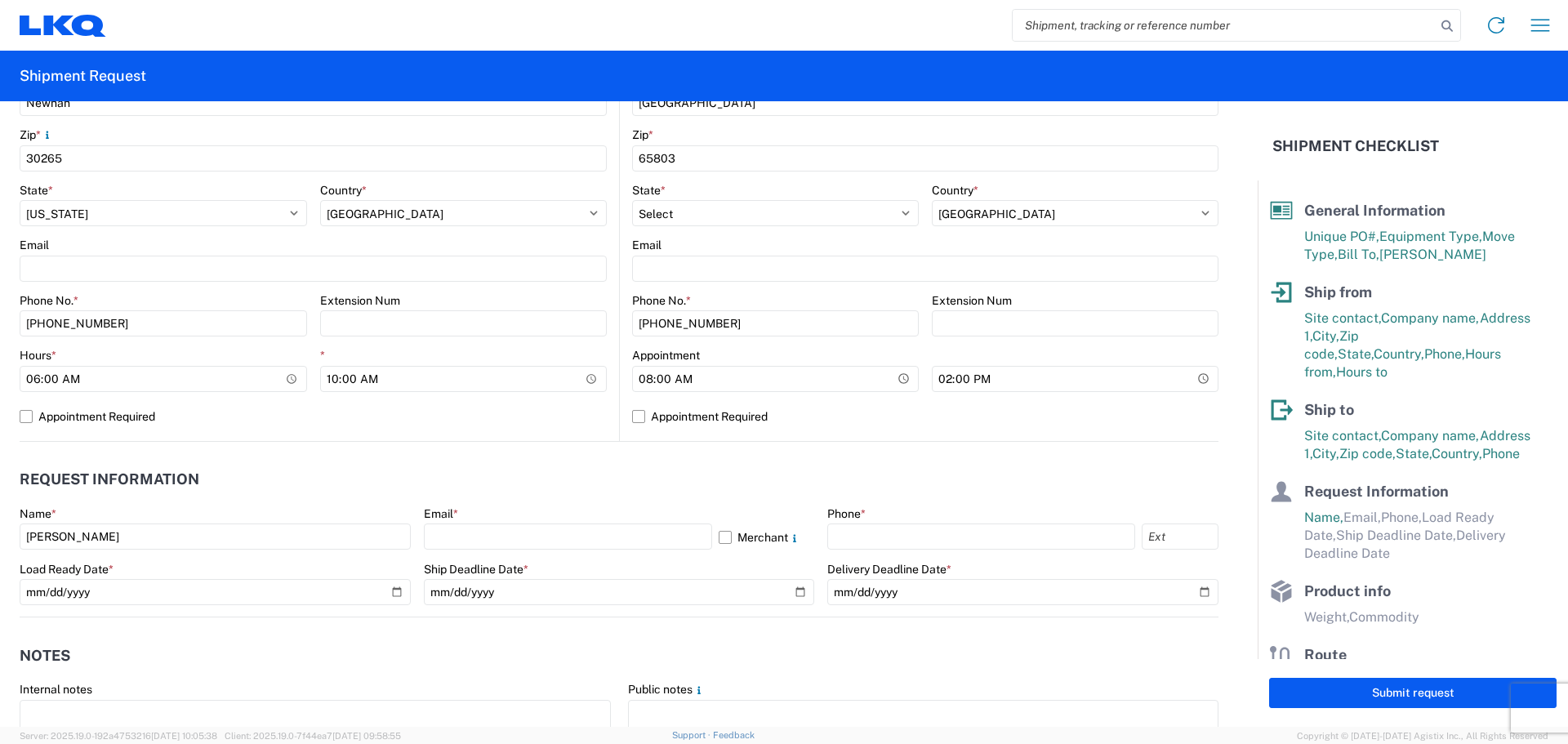
click at [547, 523] on div "Email * Merchant" at bounding box center [619, 529] width 392 height 44
click at [546, 530] on input "text" at bounding box center [567, 537] width 289 height 26
type input "[EMAIL_ADDRESS][DOMAIN_NAME]"
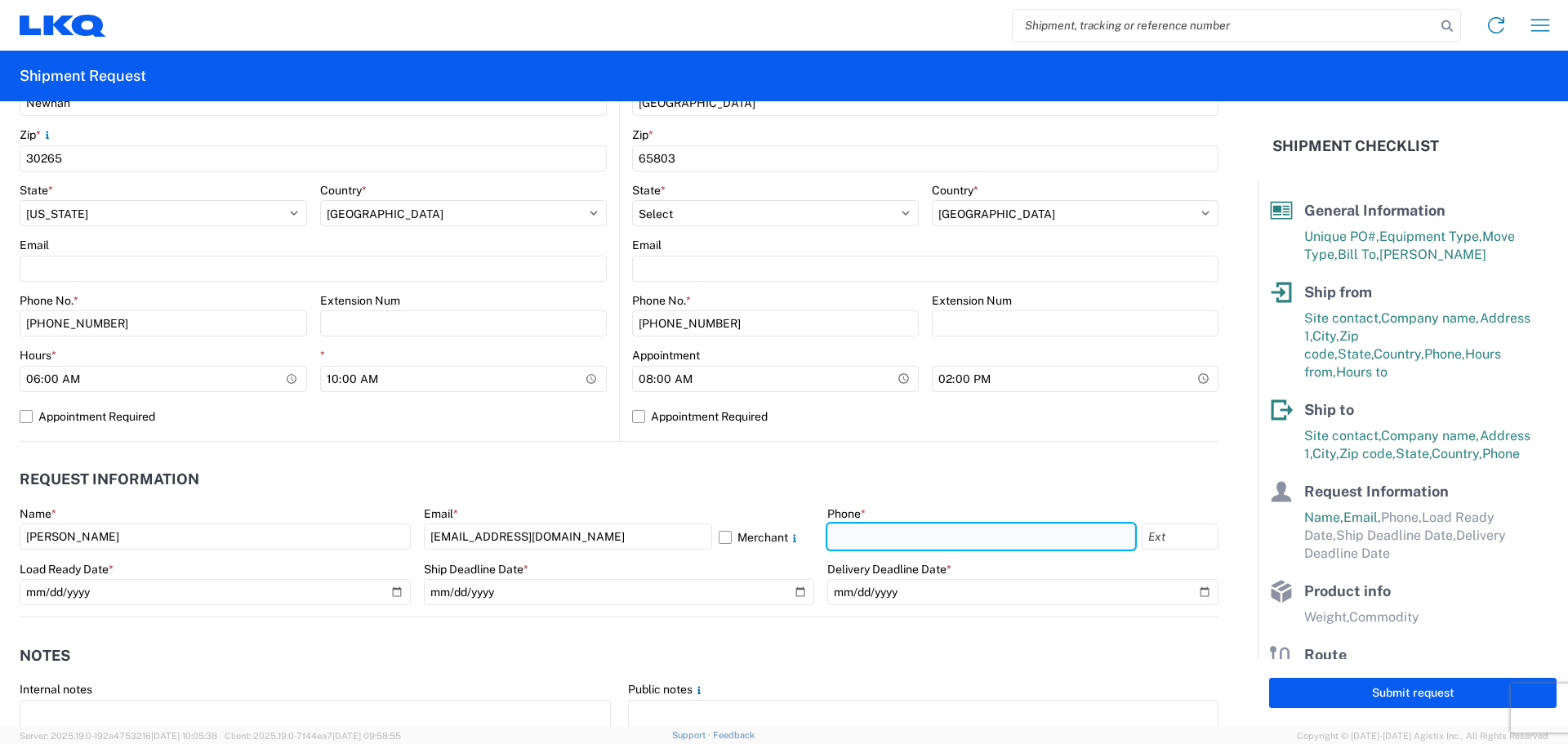
click at [886, 539] on input "text" at bounding box center [981, 537] width 308 height 26
type input "[PHONE_NUMBER]"
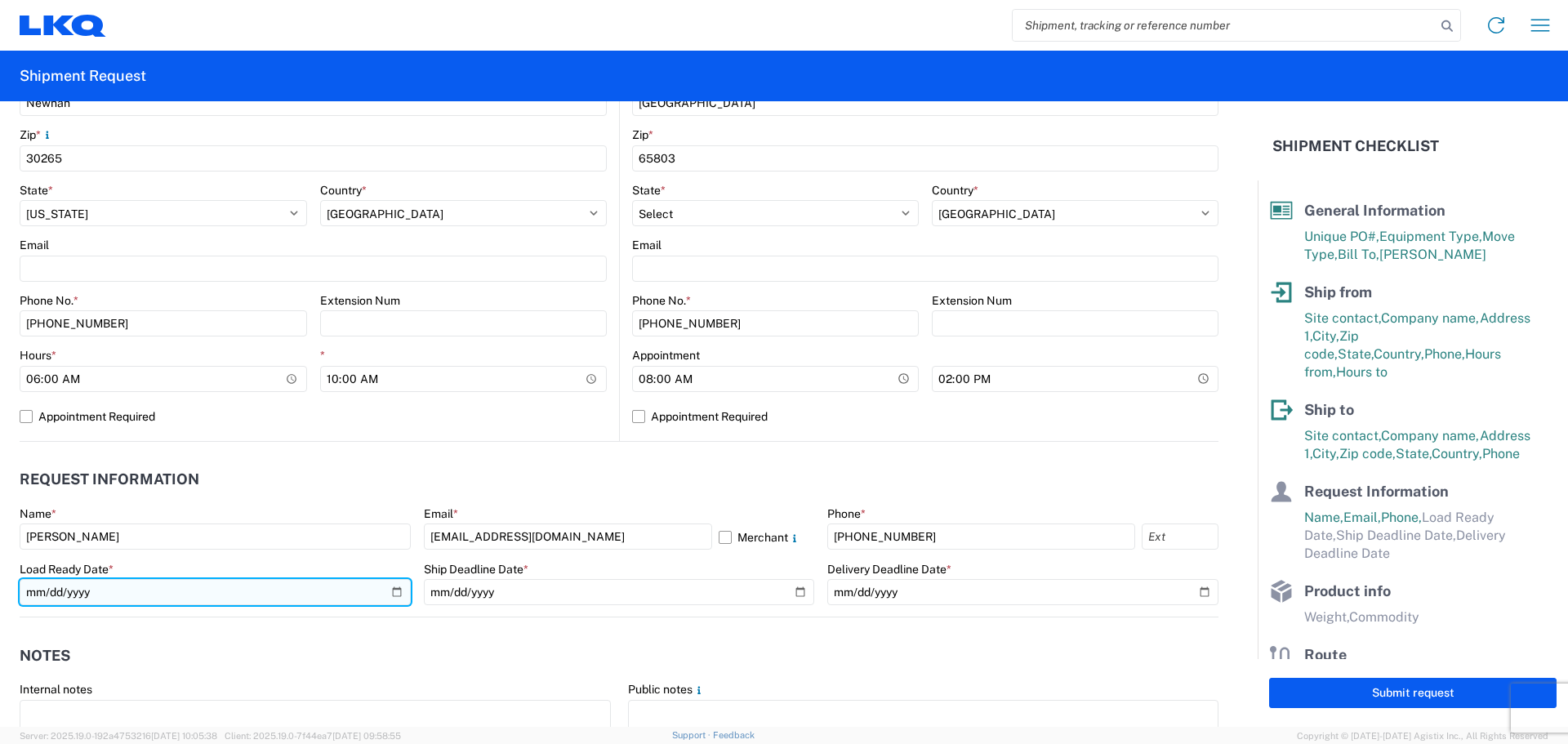
click at [392, 593] on input "date" at bounding box center [215, 592] width 392 height 26
type input "[DATE]"
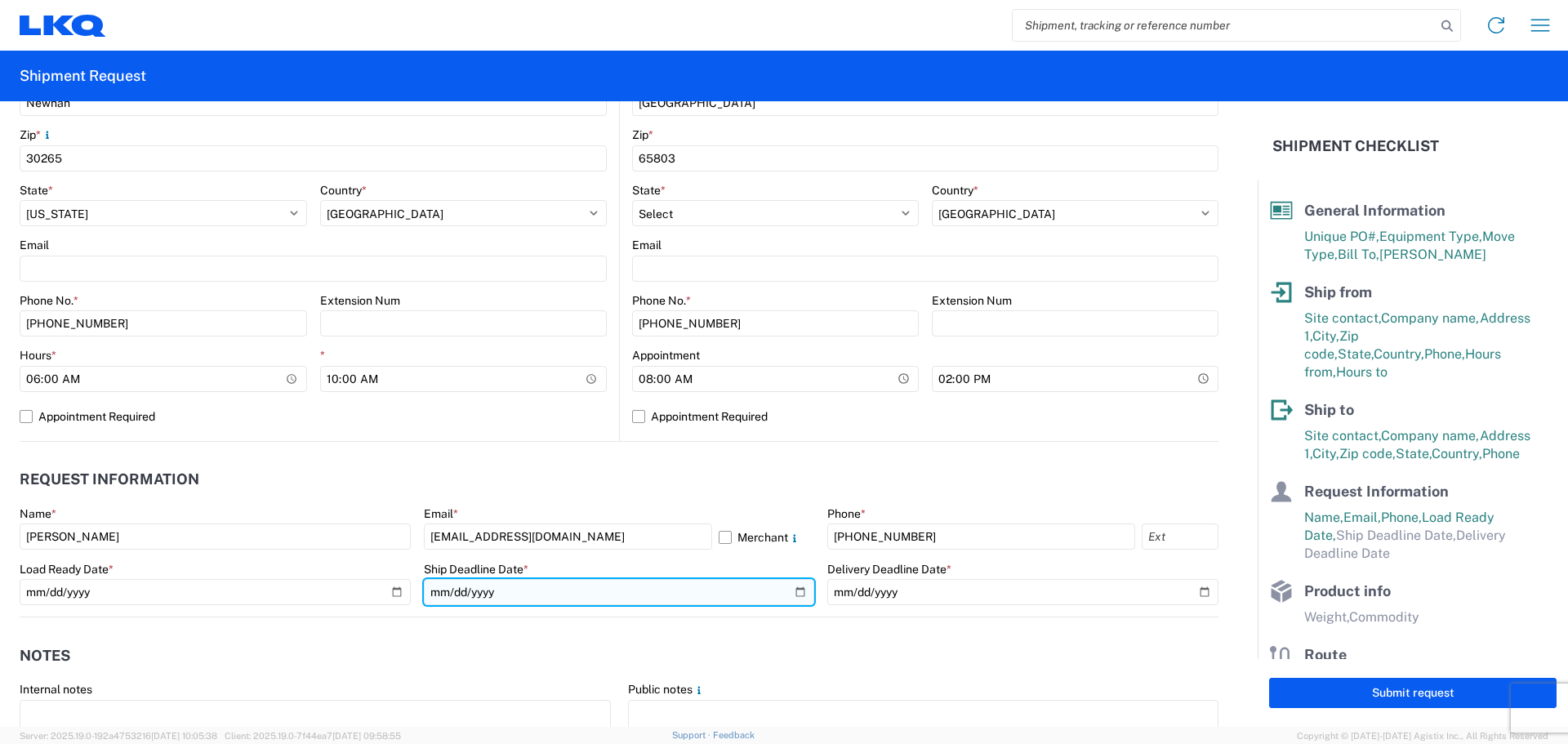
click at [793, 592] on input "date" at bounding box center [619, 592] width 392 height 26
type input "[DATE]"
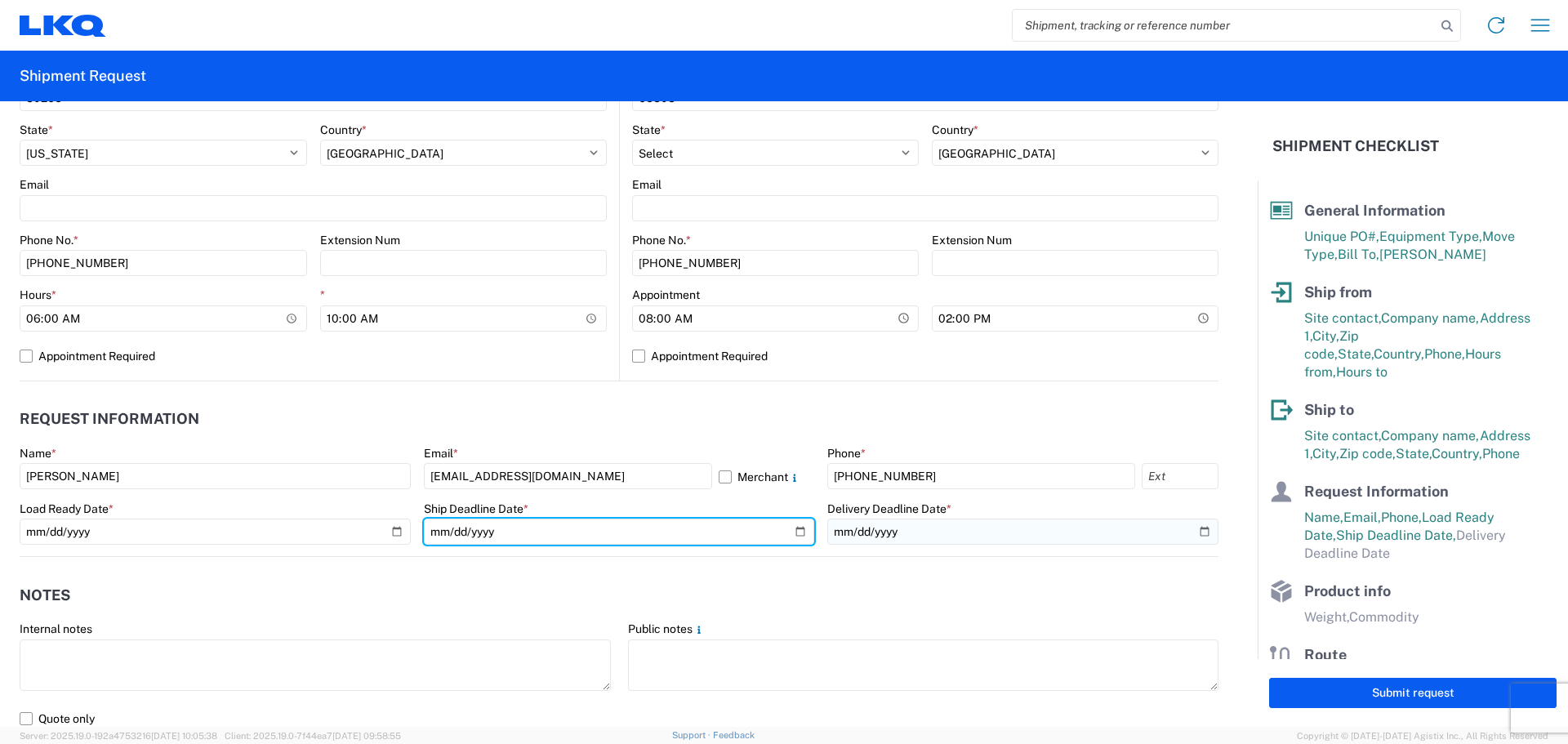
scroll to position [653, 0]
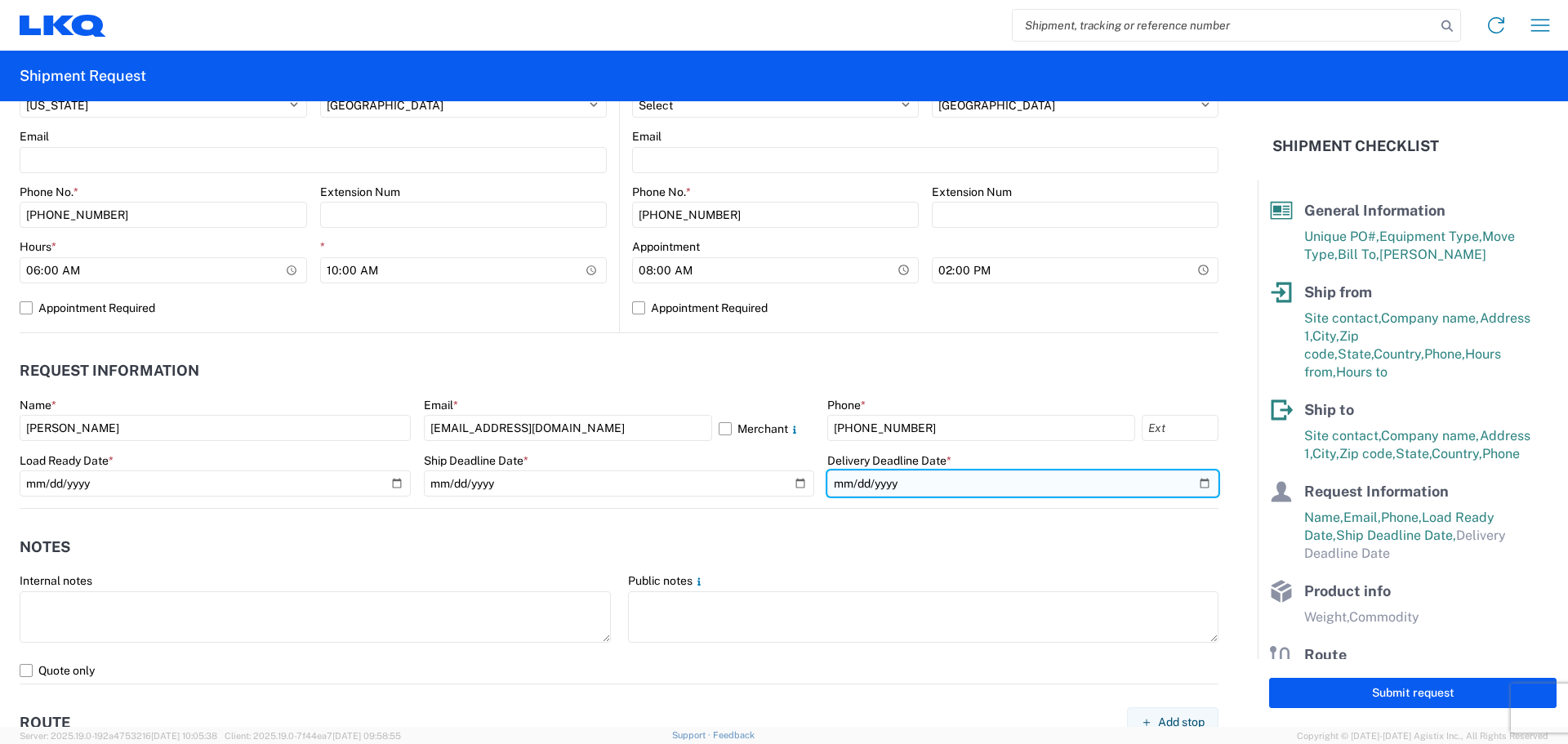
click at [1191, 482] on input "date" at bounding box center [1024, 483] width 392 height 26
type input "[DATE]"
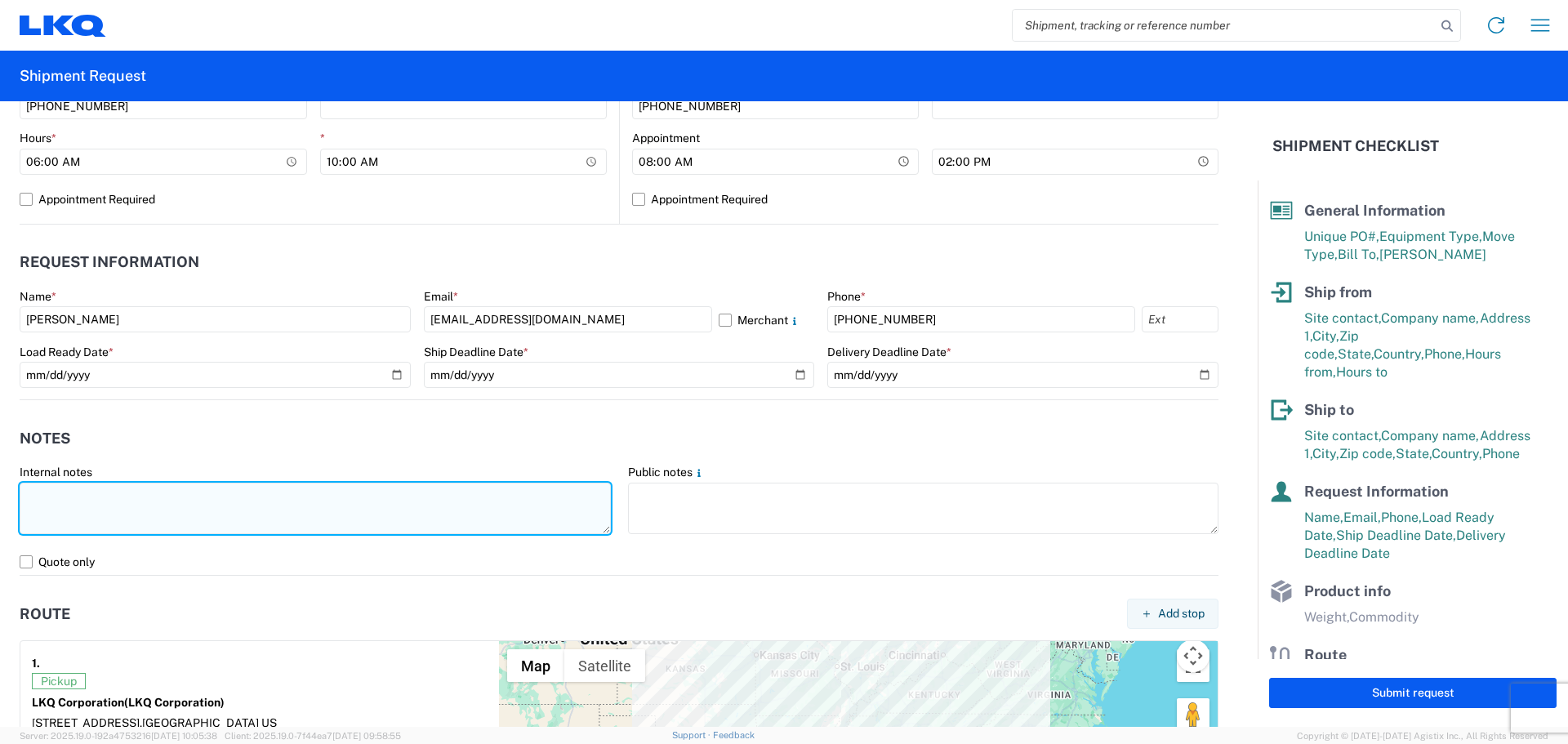
click at [264, 508] on textarea at bounding box center [315, 508] width 591 height 51
drag, startPoint x: 269, startPoint y: 507, endPoint x: 0, endPoint y: 493, distance: 269.4
click at [0, 493] on form "General Information Template PO# T3144 Equipment Type * Select 53’ Dry Van Flat…" at bounding box center [629, 414] width 1258 height 626
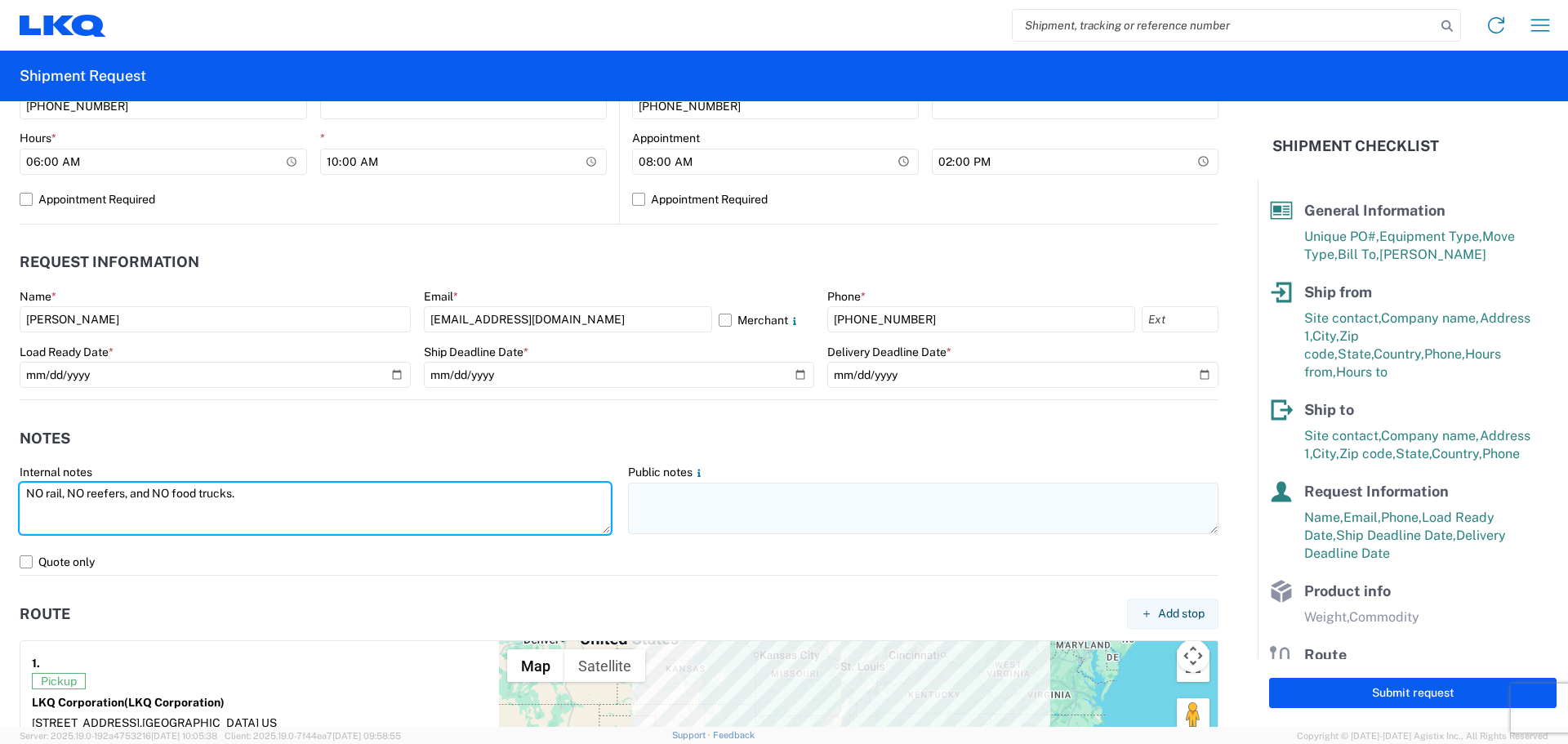
type textarea "NO rail, NO reefers, and NO food trucks."
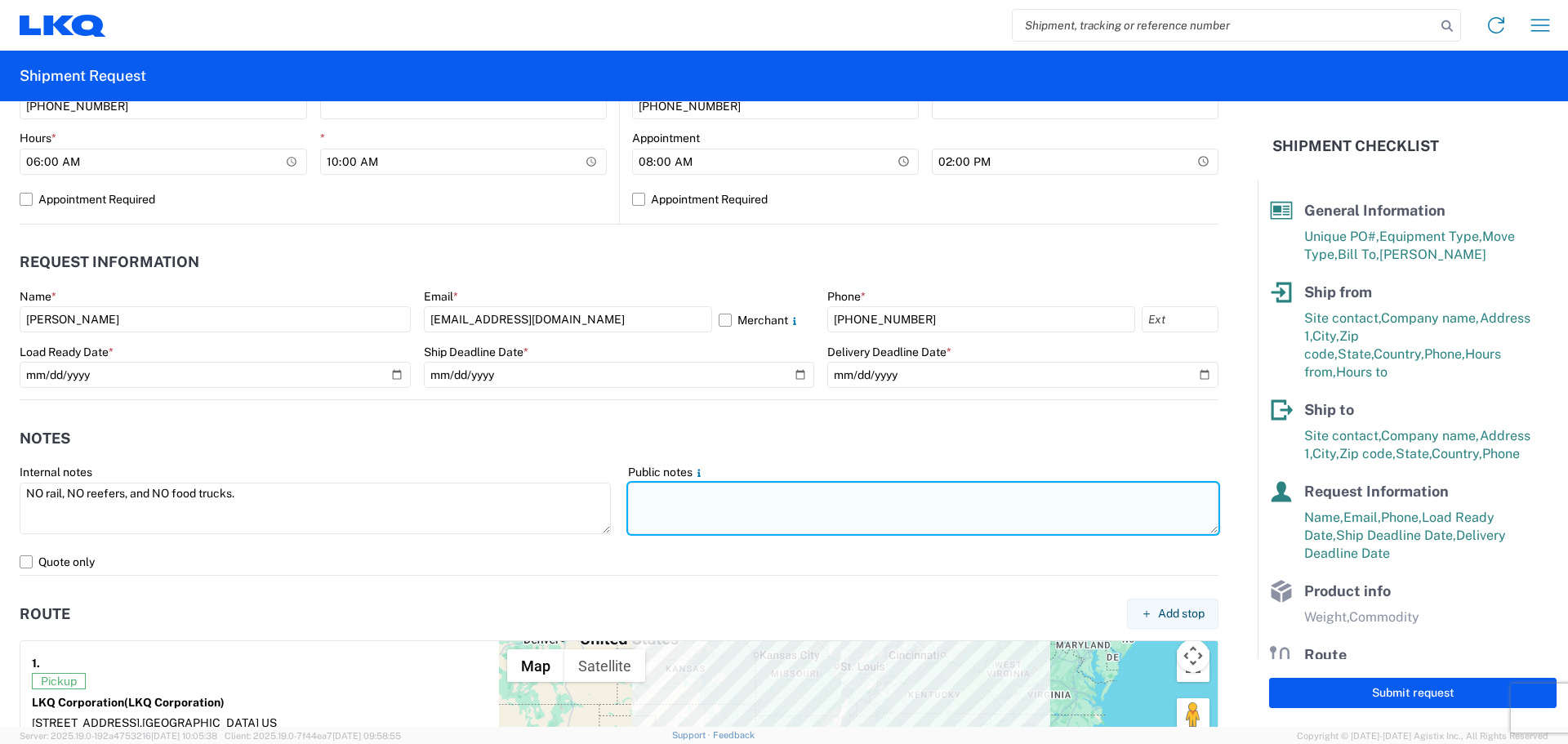
click at [696, 510] on textarea at bounding box center [923, 508] width 591 height 51
paste textarea "NO rail, NO reefers, and NO food trucks."
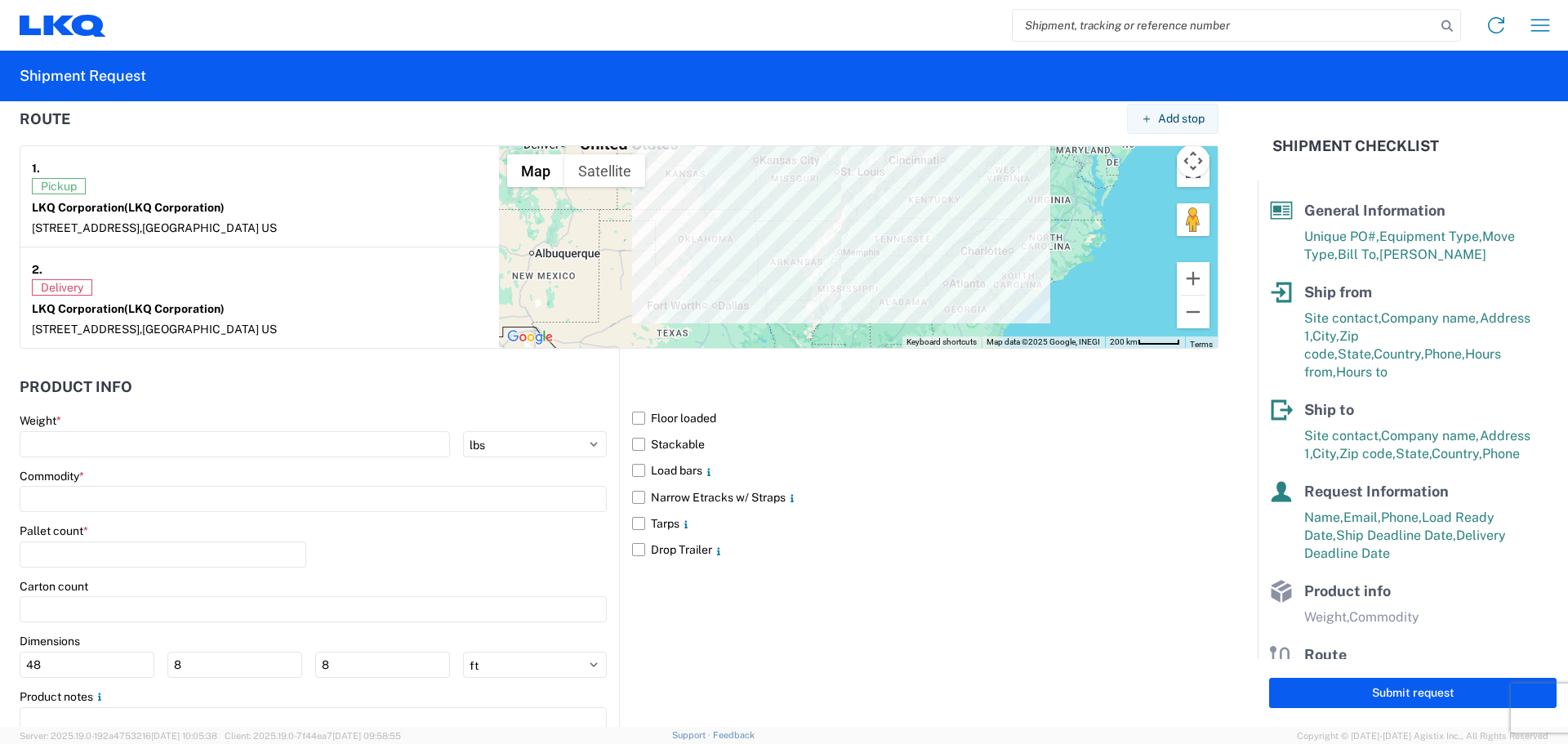
scroll to position [1335, 0]
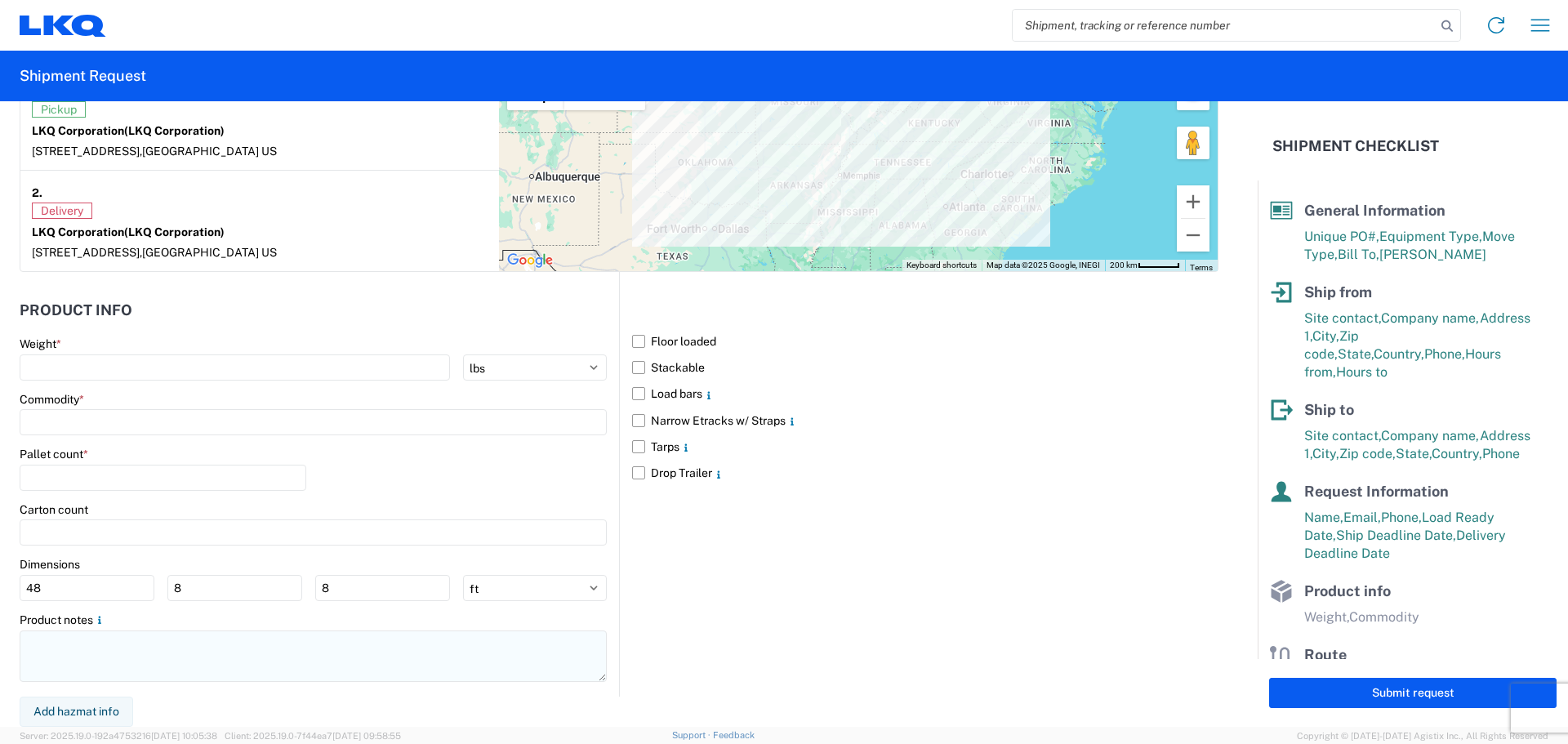
type textarea "NO rail, NO reefers, and NO food trucks."
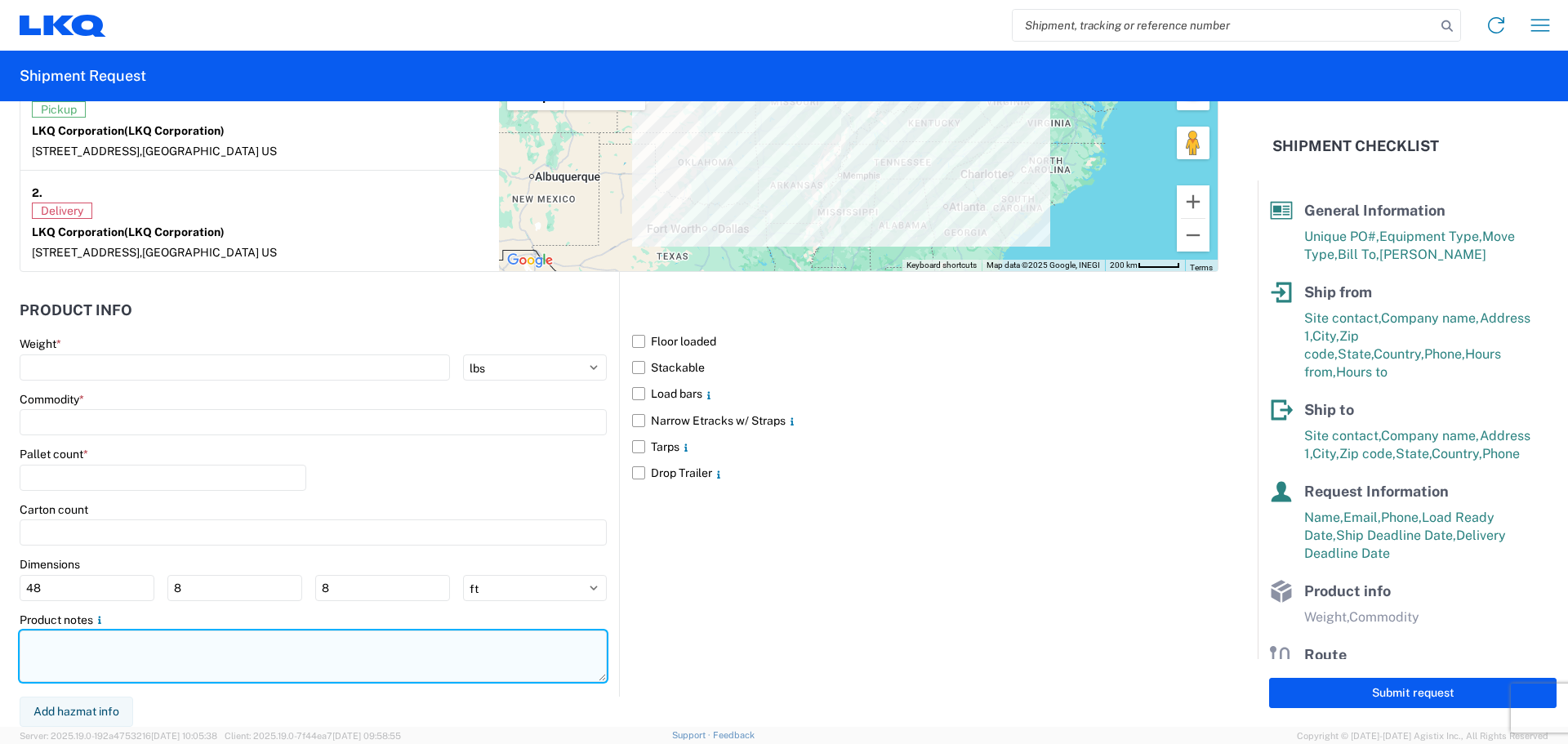
click at [99, 661] on textarea at bounding box center [313, 656] width 588 height 51
paste textarea "NO rail, NO reefers, and NO food trucks."
type textarea "NO rail, NO reefers, and NO food trucks."
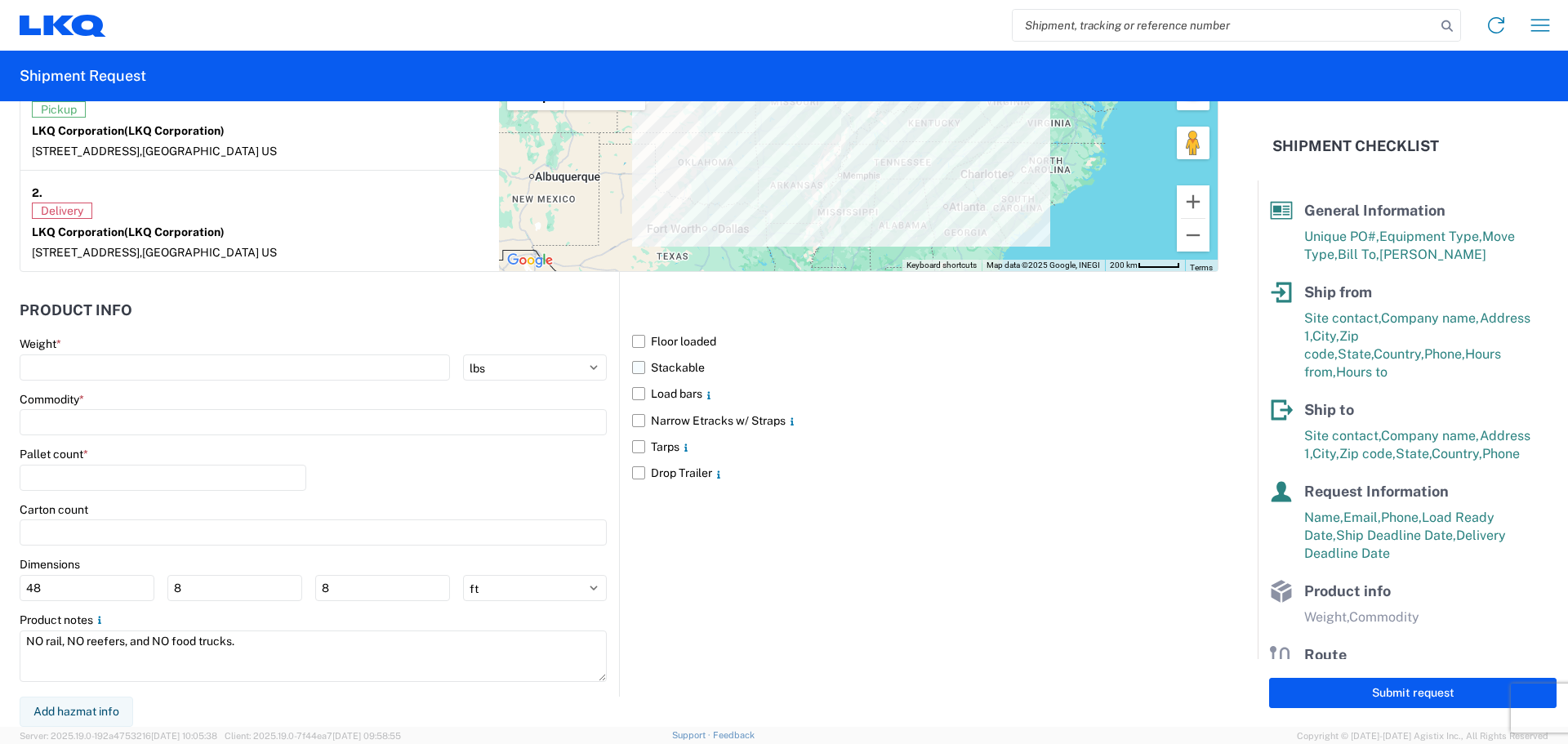
click at [640, 366] on label "Stackable" at bounding box center [925, 367] width 587 height 26
click at [0, 0] on input "Stackable" at bounding box center [0, 0] width 0 height 0
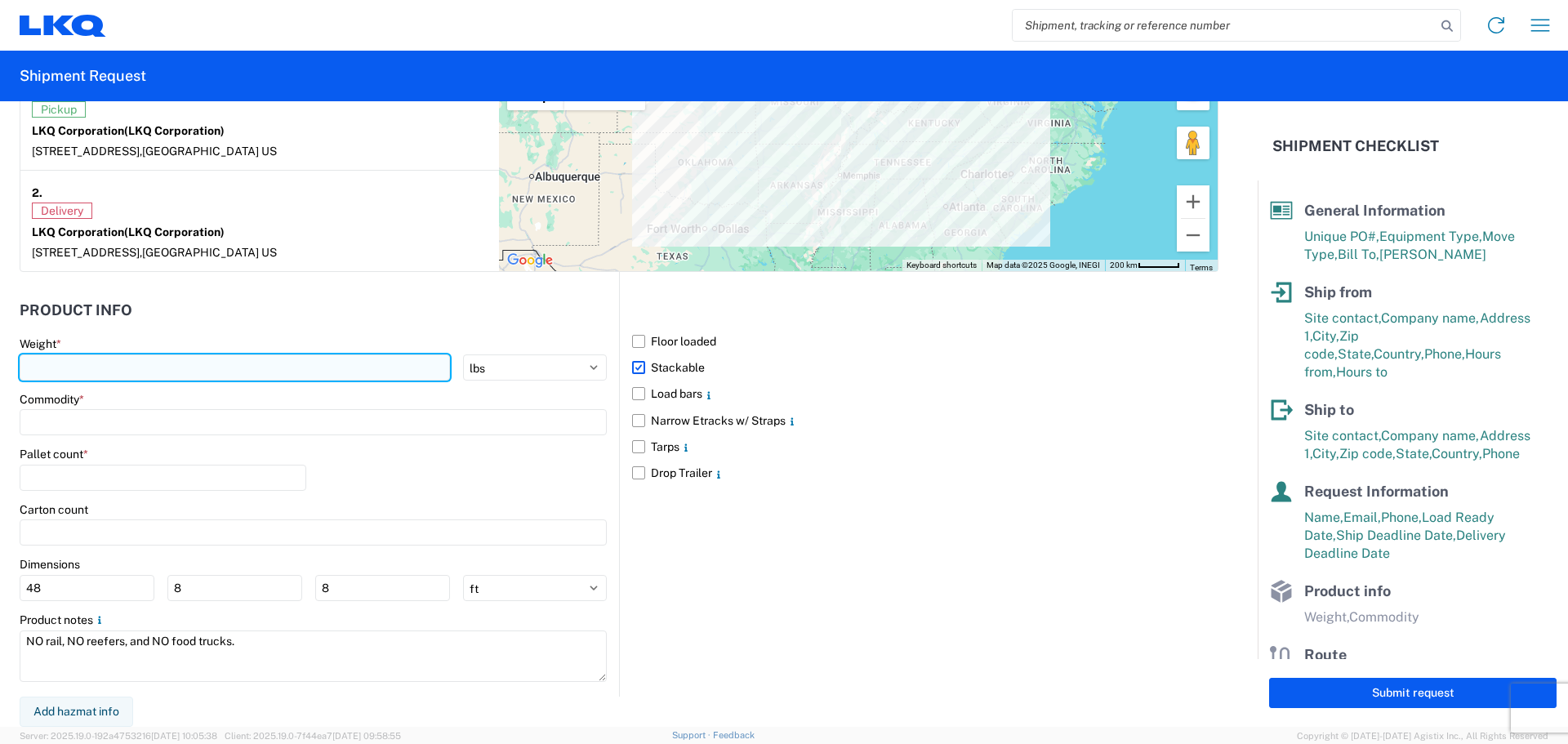
click at [231, 372] on input "number" at bounding box center [234, 367] width 430 height 26
type input "18900"
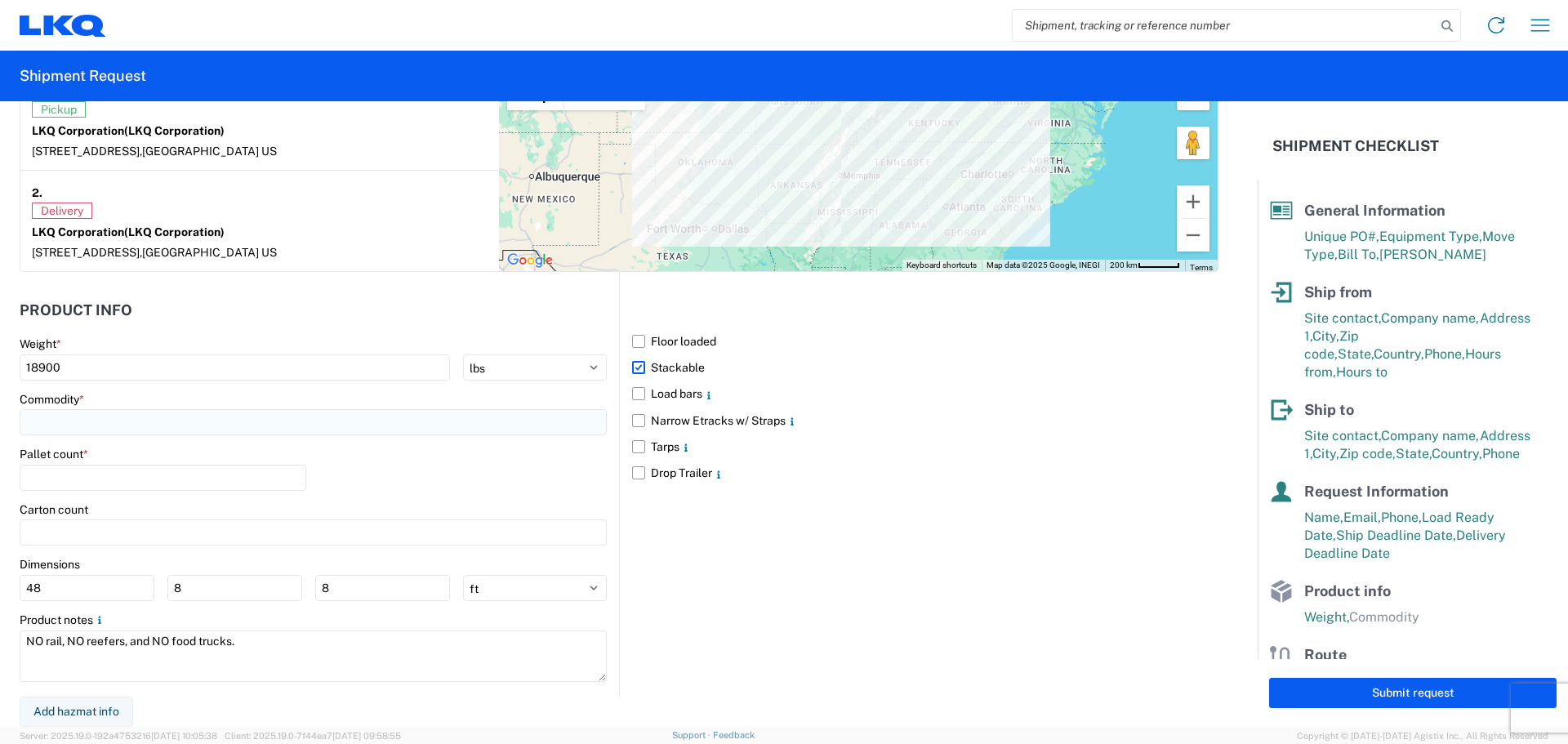
click at [223, 410] on input at bounding box center [313, 422] width 588 height 26
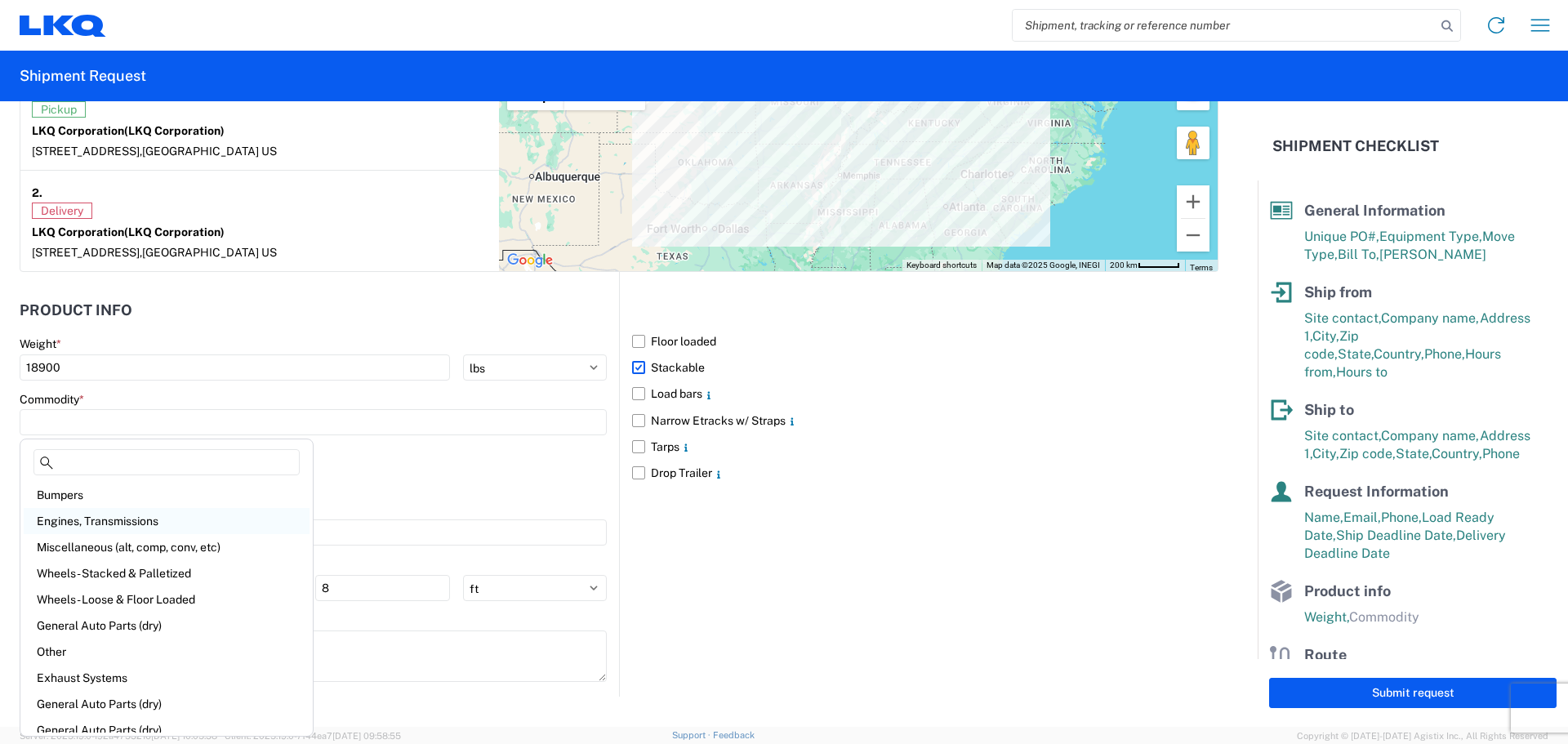
click at [168, 520] on div "Engines, Transmissions" at bounding box center [167, 521] width 286 height 26
type input "Engines, Transmissions"
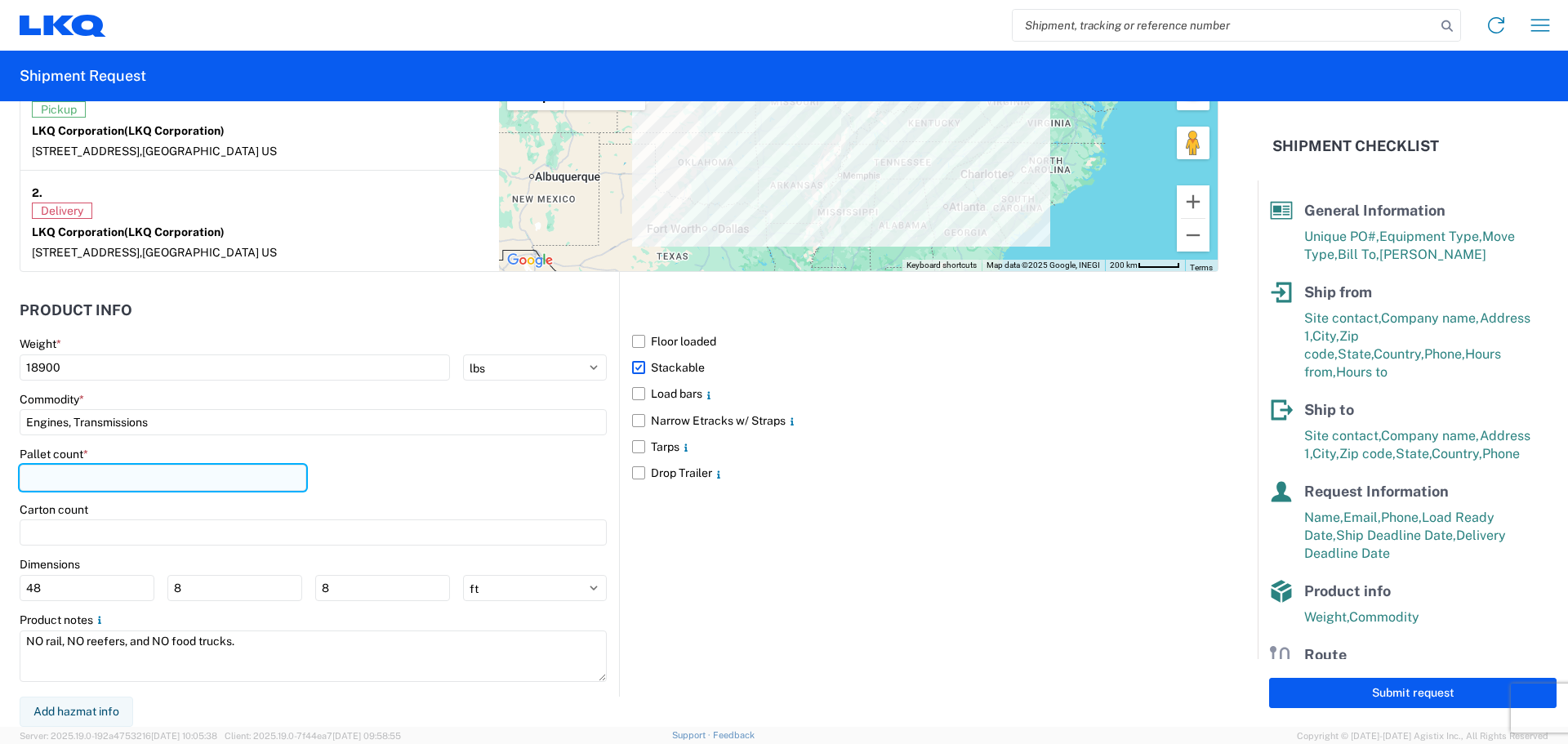
click at [141, 471] on input "number" at bounding box center [162, 478] width 287 height 26
type input "45"
click at [494, 495] on div "Pallet count * 45" at bounding box center [313, 475] width 588 height 56
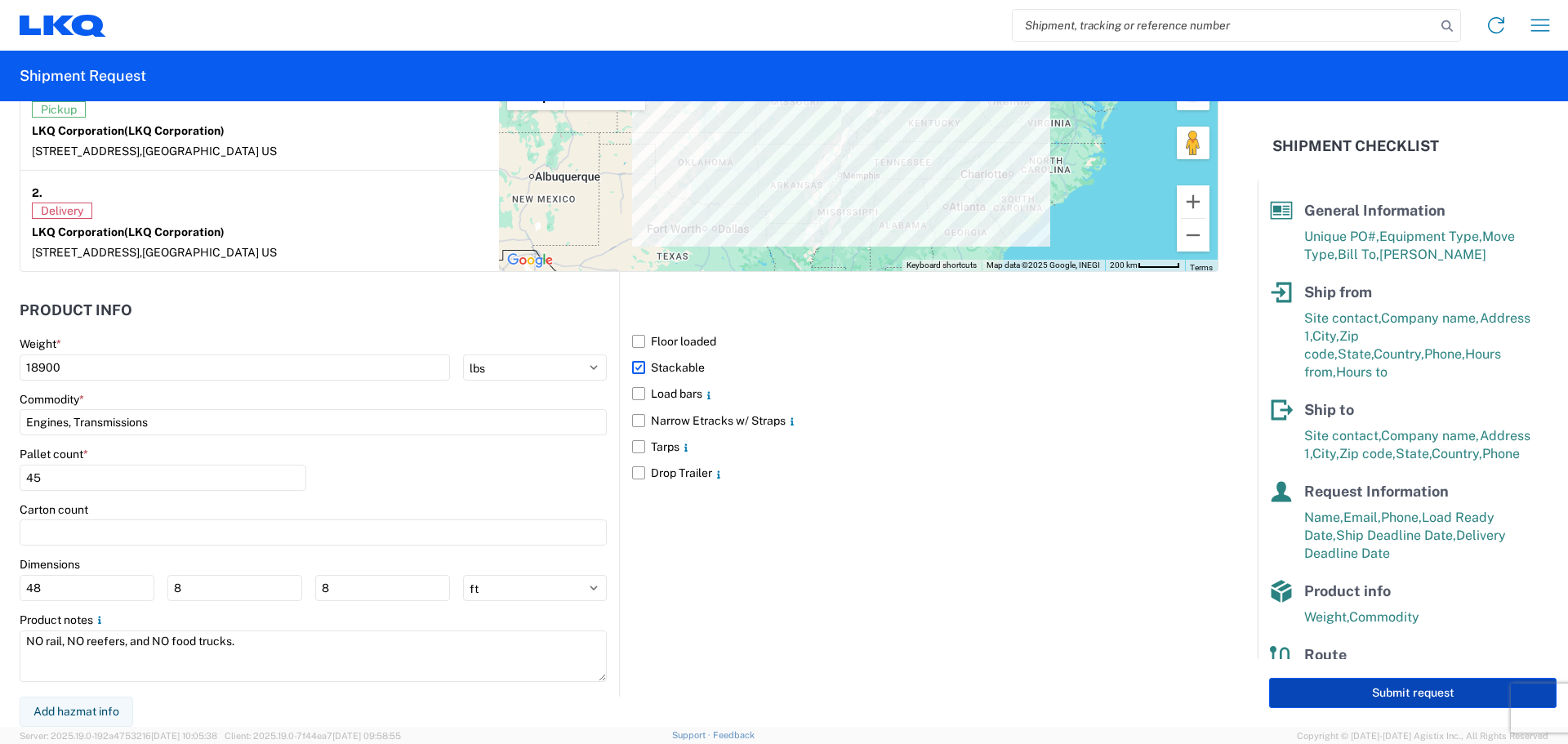
click at [1336, 700] on button "Submit request" at bounding box center [1414, 693] width 288 height 30
select select "US"
